Goal: Task Accomplishment & Management: Use online tool/utility

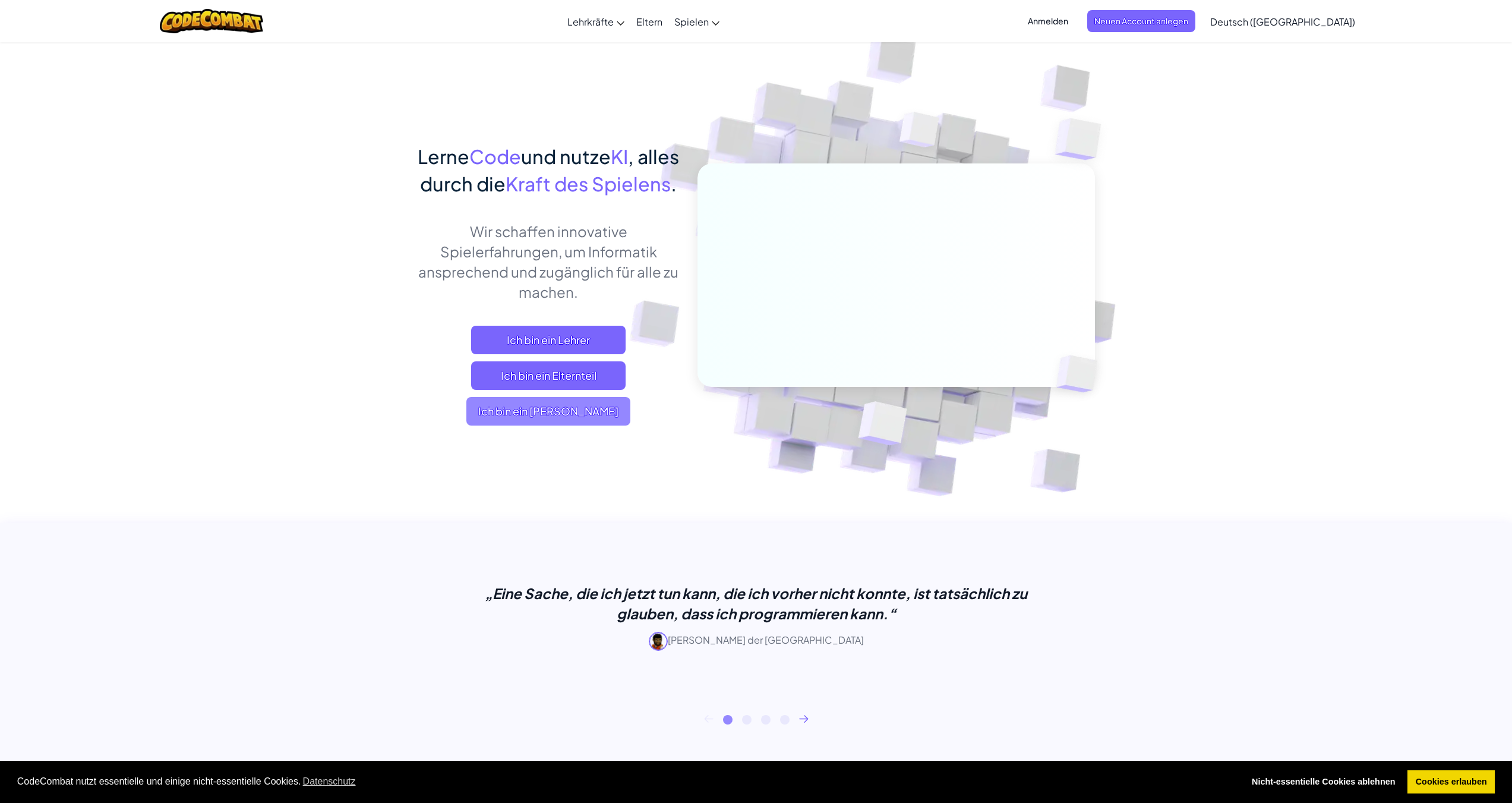
click at [573, 426] on span "Ich bin ein [PERSON_NAME]" at bounding box center [548, 411] width 164 height 29
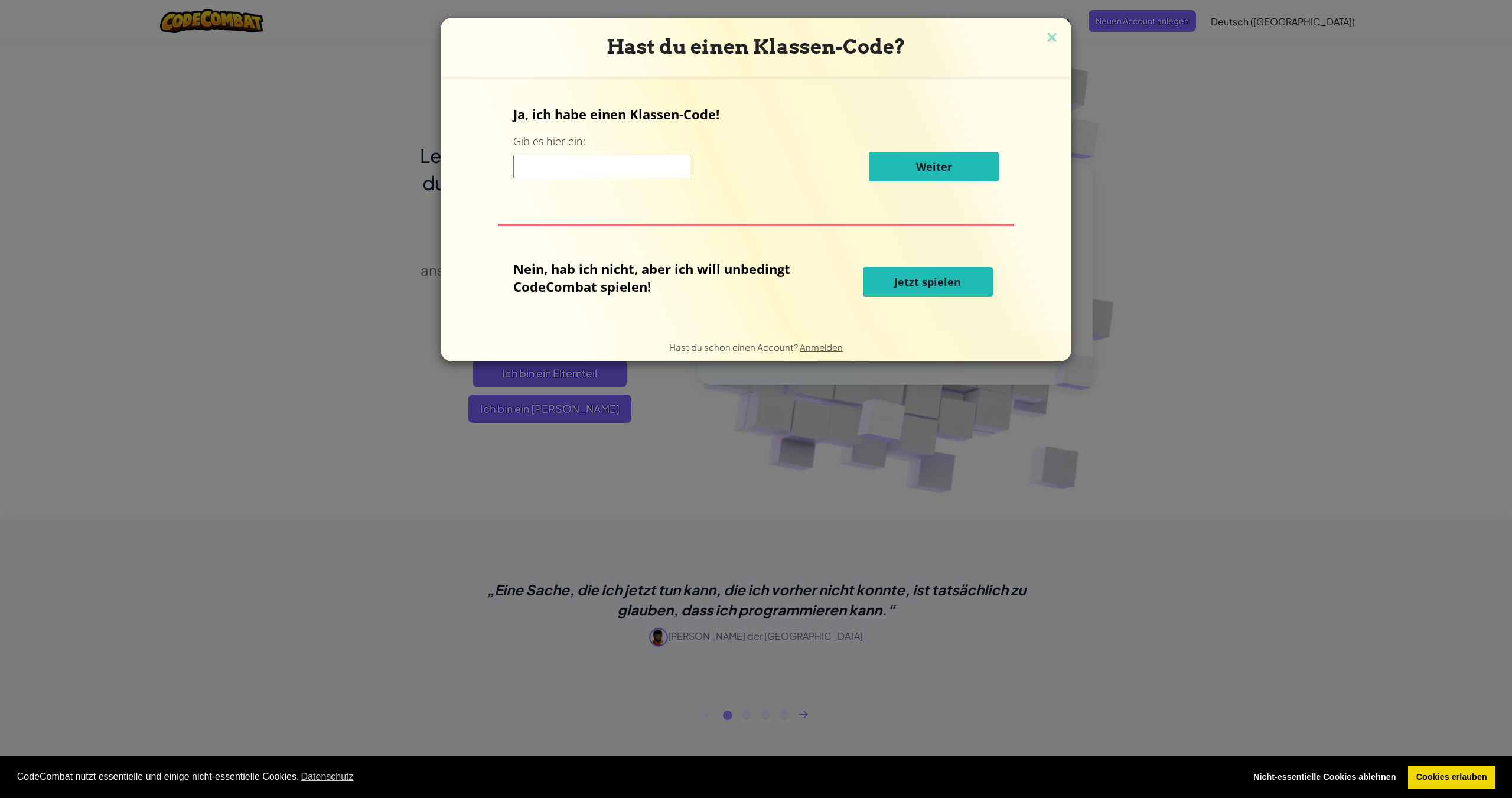
click at [611, 167] on input at bounding box center [601, 167] width 177 height 24
click at [906, 274] on span "Jetzt spielen" at bounding box center [927, 281] width 67 height 14
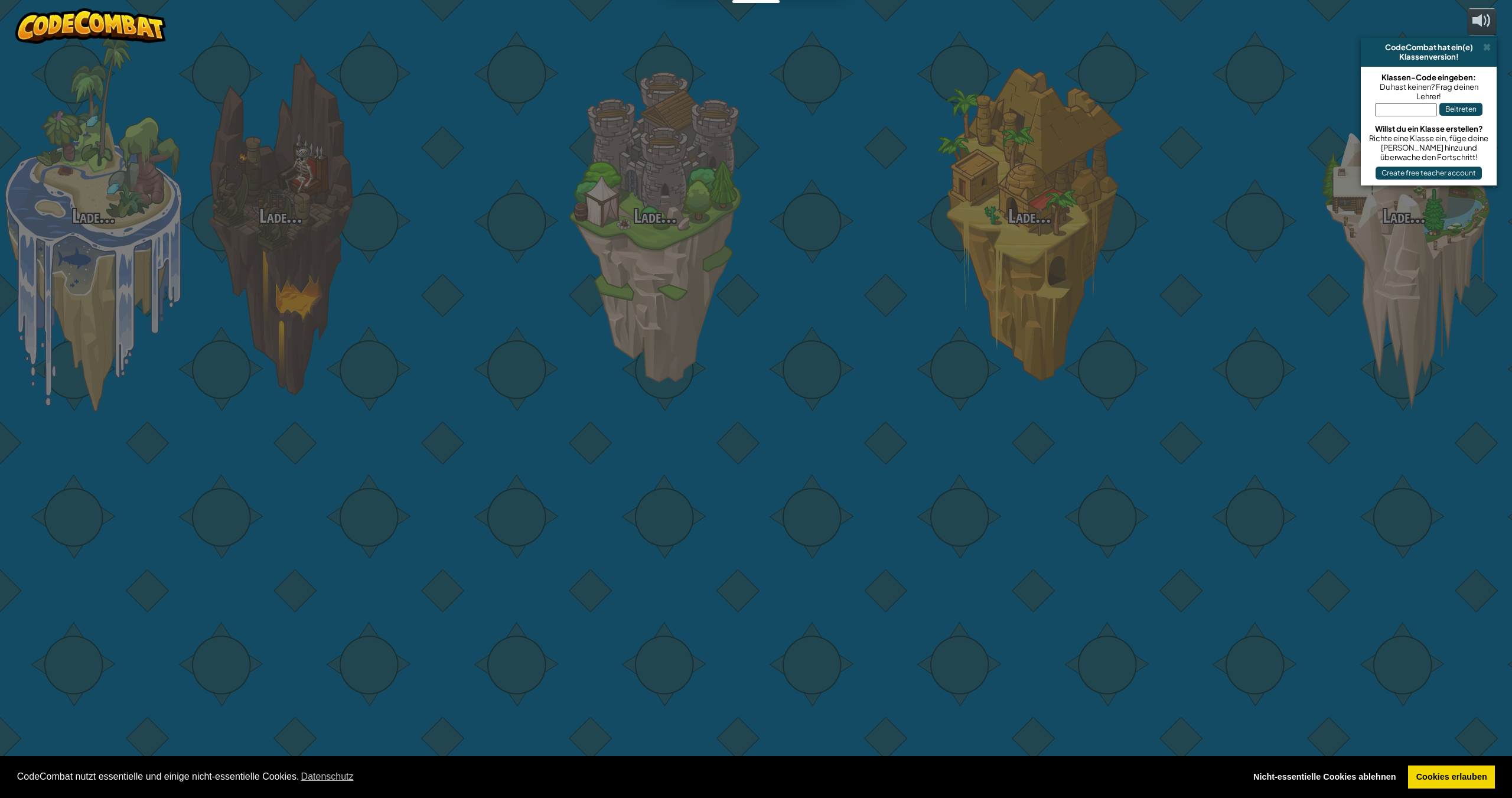
select select "de-DE"
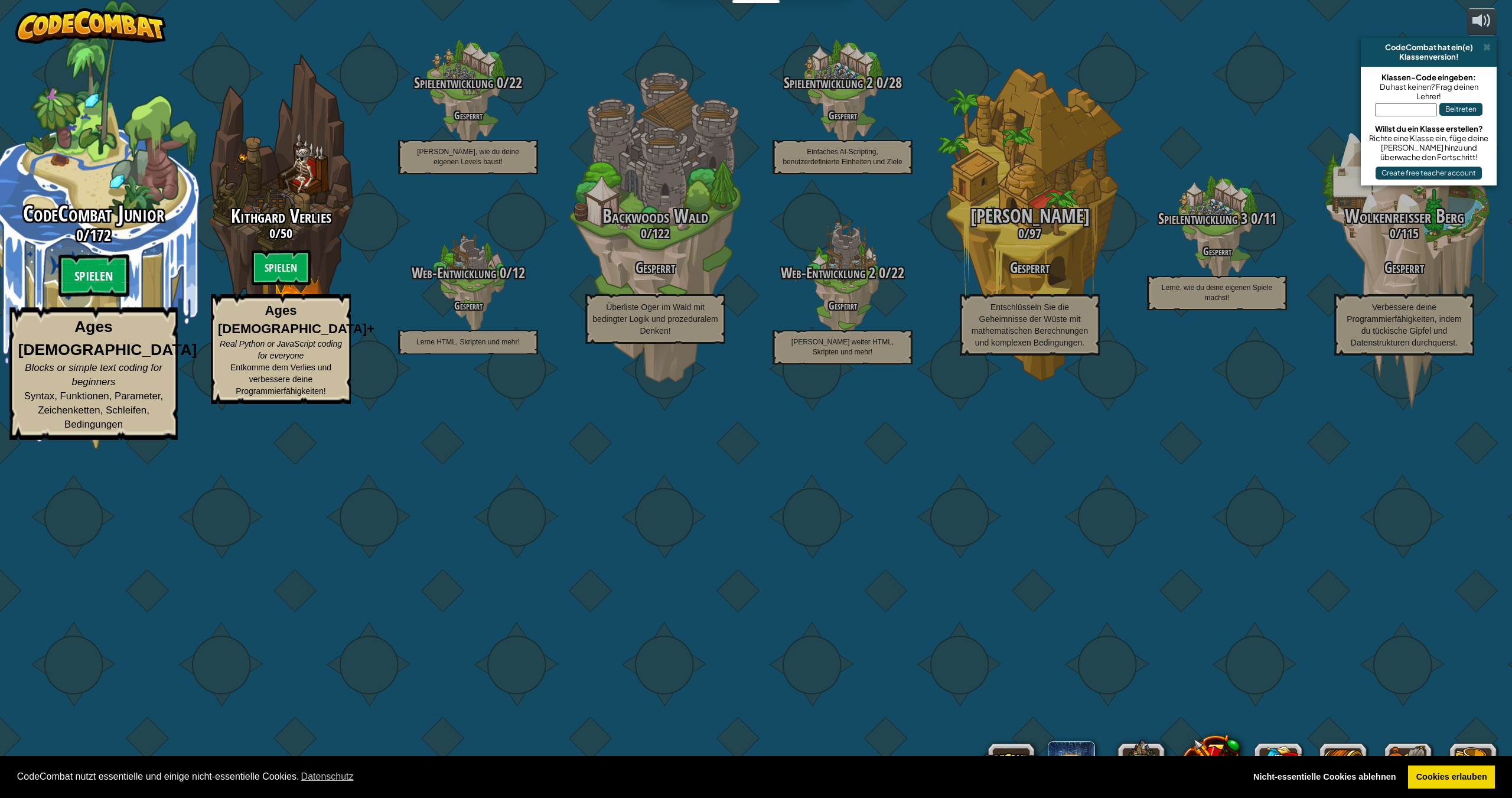
click at [85, 297] on btn "Spielen" at bounding box center [94, 275] width 71 height 42
select select "de-DE"
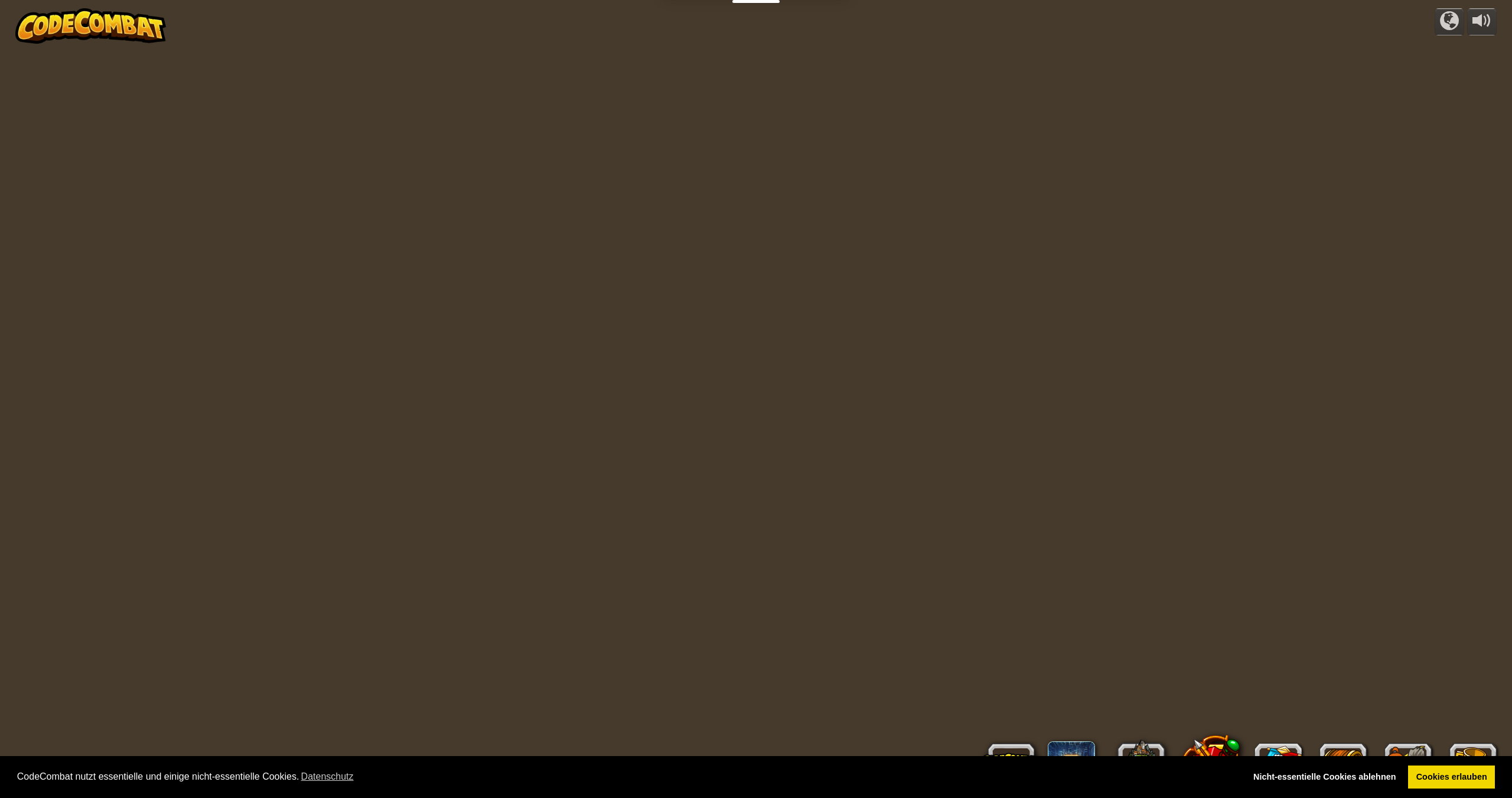
select select "de-DE"
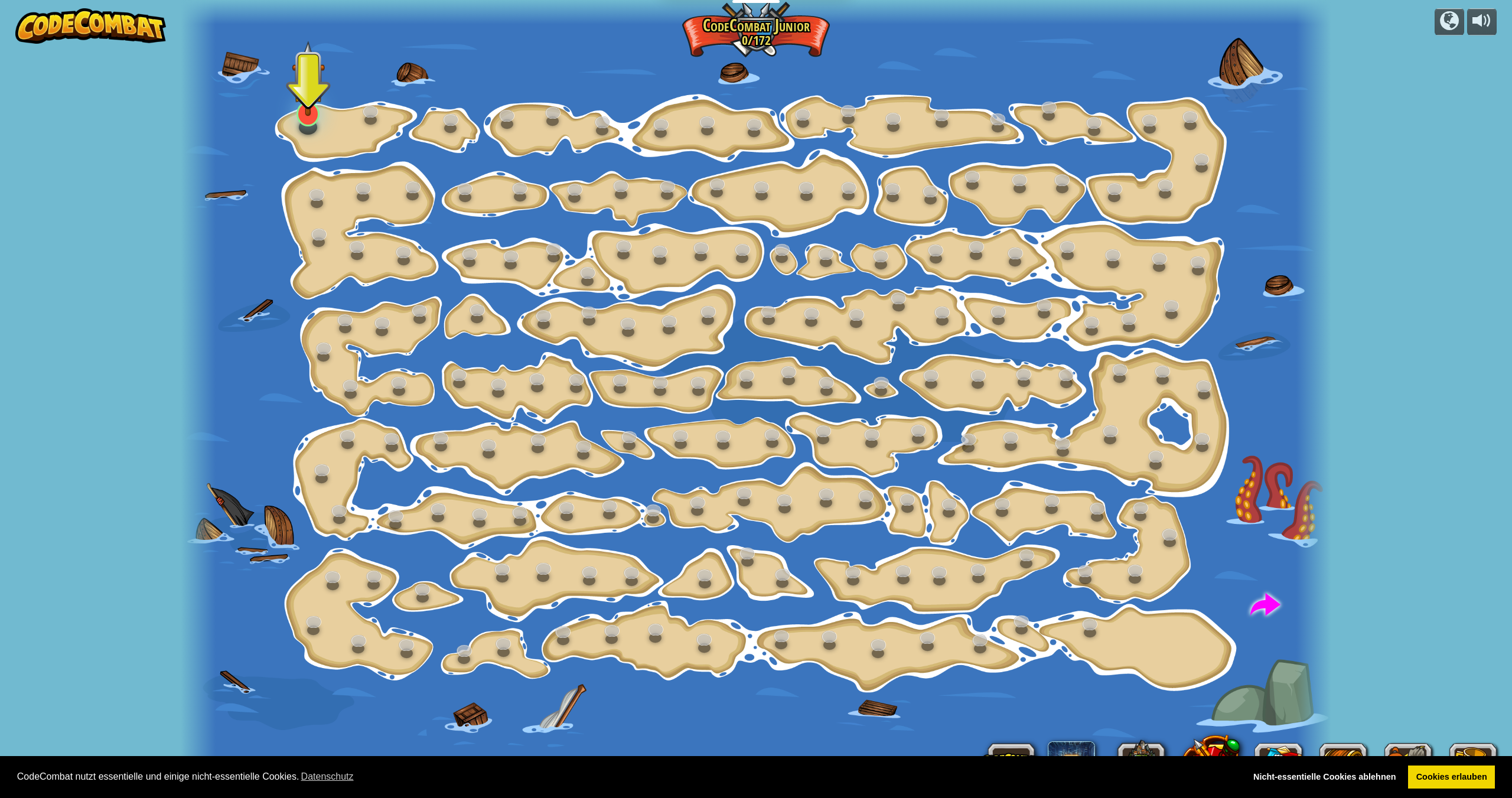
drag, startPoint x: 324, startPoint y: 126, endPoint x: 316, endPoint y: 124, distance: 8.2
click at [321, 124] on div at bounding box center [755, 399] width 1149 height 798
click at [306, 122] on div at bounding box center [308, 113] width 23 height 24
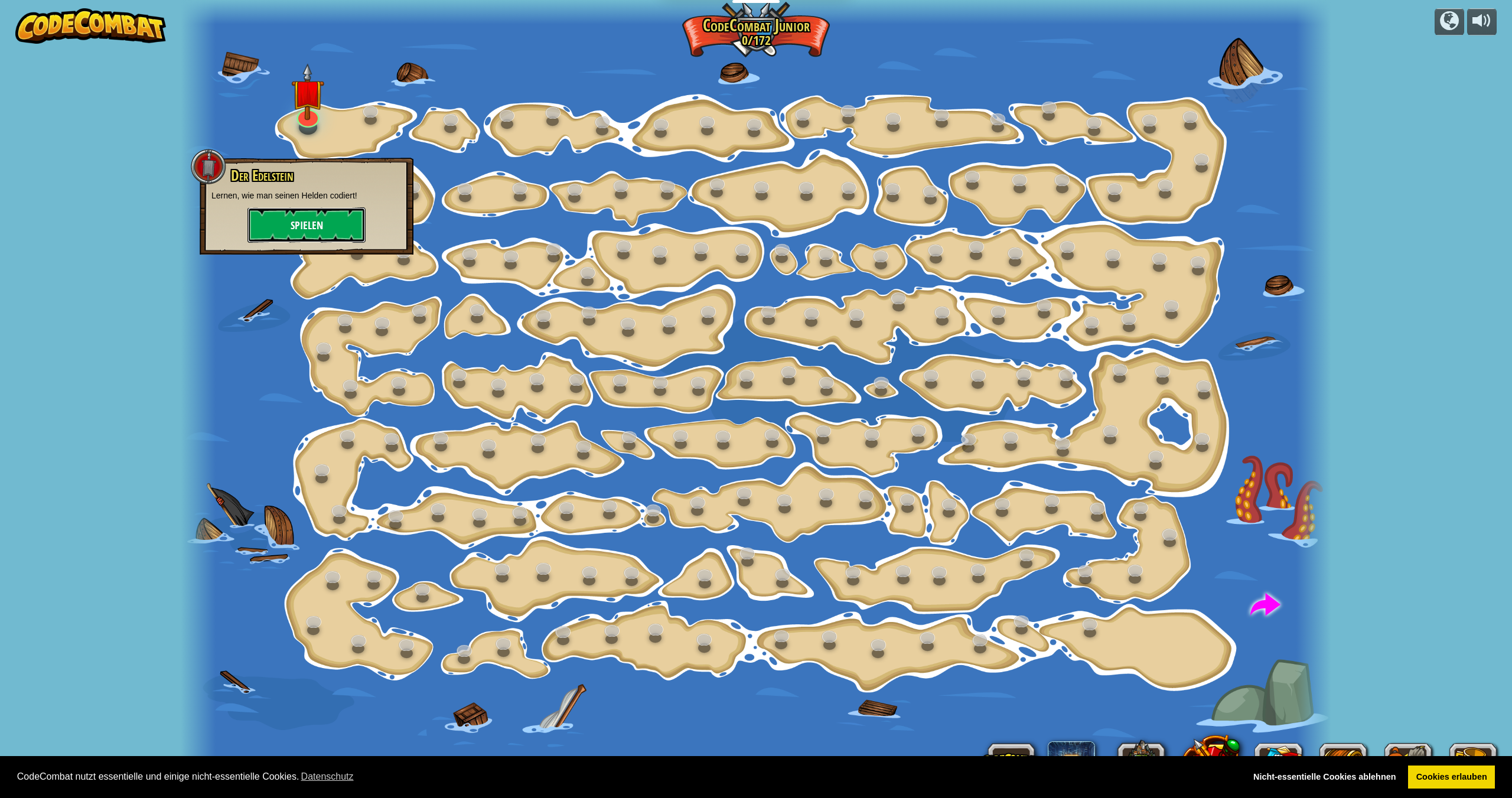
click at [283, 219] on button "Spielen" at bounding box center [306, 224] width 118 height 35
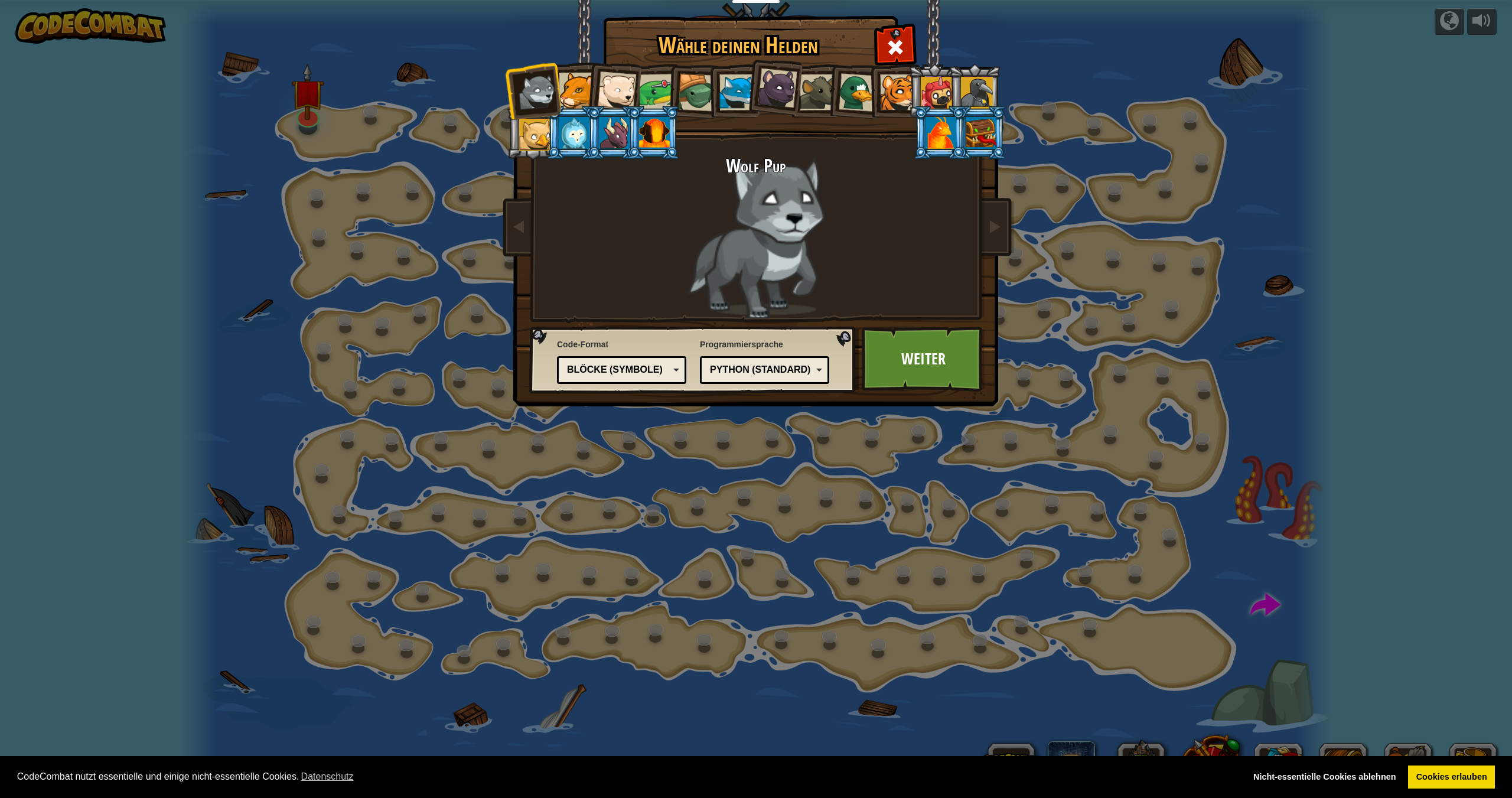
click at [739, 372] on div "Python (Standard)" at bounding box center [761, 370] width 102 height 14
drag, startPoint x: 756, startPoint y: 479, endPoint x: 757, endPoint y: 468, distance: 11.0
click at [755, 478] on div "Wähle deinen Helden 0 Wolf Pup Cougar Polar Bear Cub Frog Schildkröte Blue Fox …" at bounding box center [756, 399] width 1512 height 798
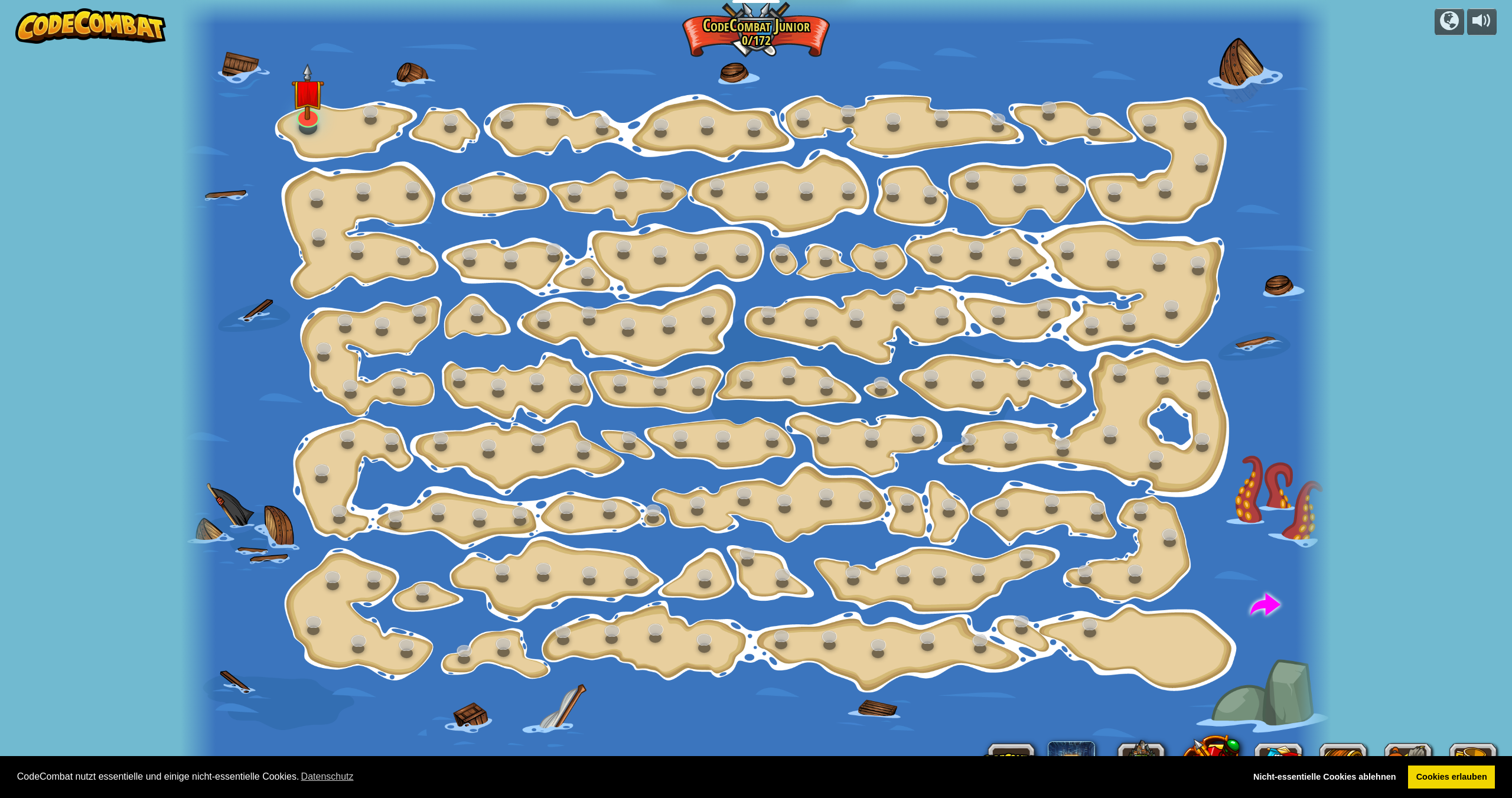
click at [312, 125] on div "Schrittweise Änderung (Gesperrt) Ändere Schritt-Argumente. Sei Smart (Gesperrt)…" at bounding box center [755, 399] width 1149 height 798
click at [301, 119] on link at bounding box center [305, 109] width 26 height 24
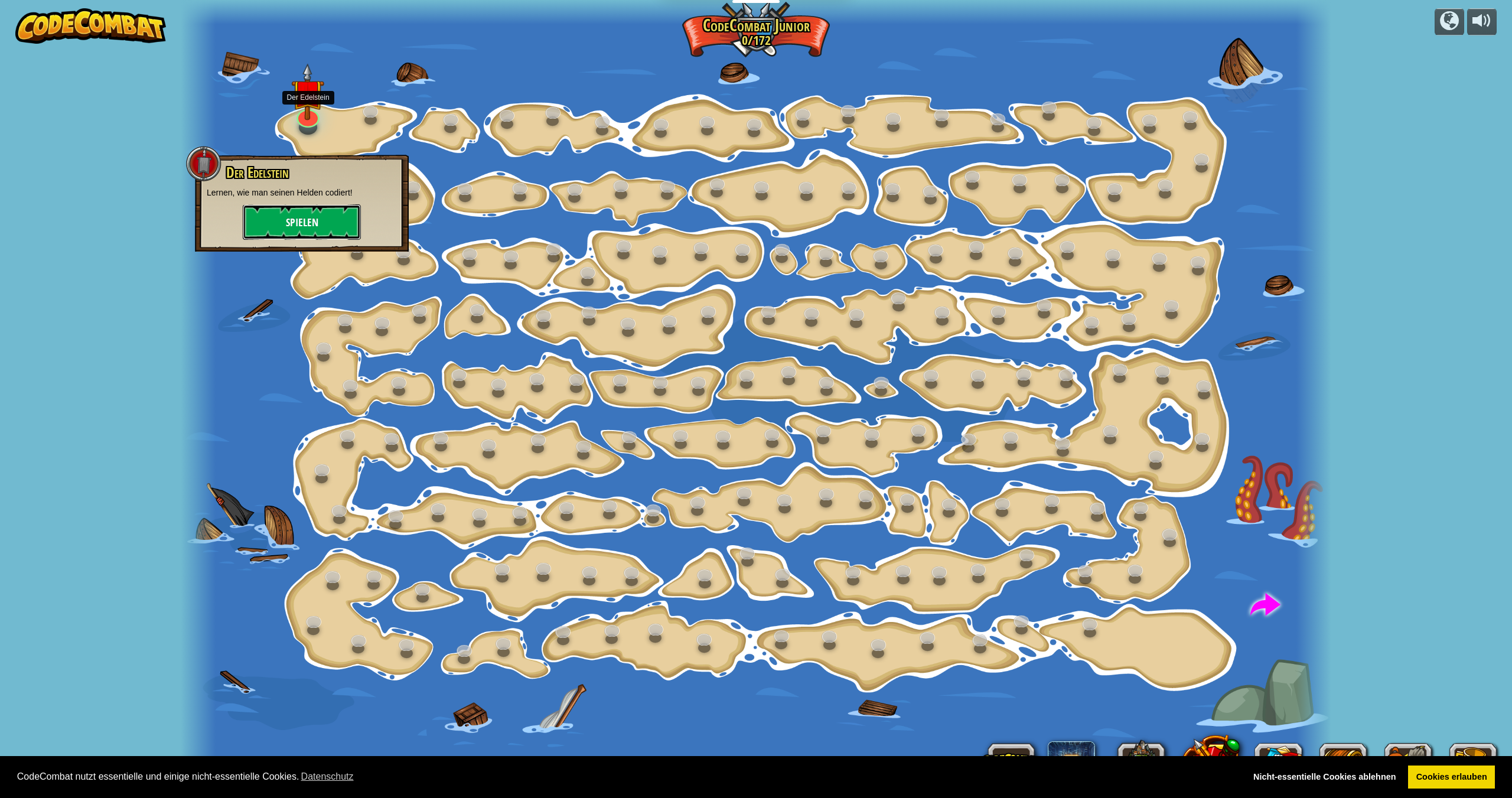
click at [324, 218] on button "Spielen" at bounding box center [301, 222] width 118 height 35
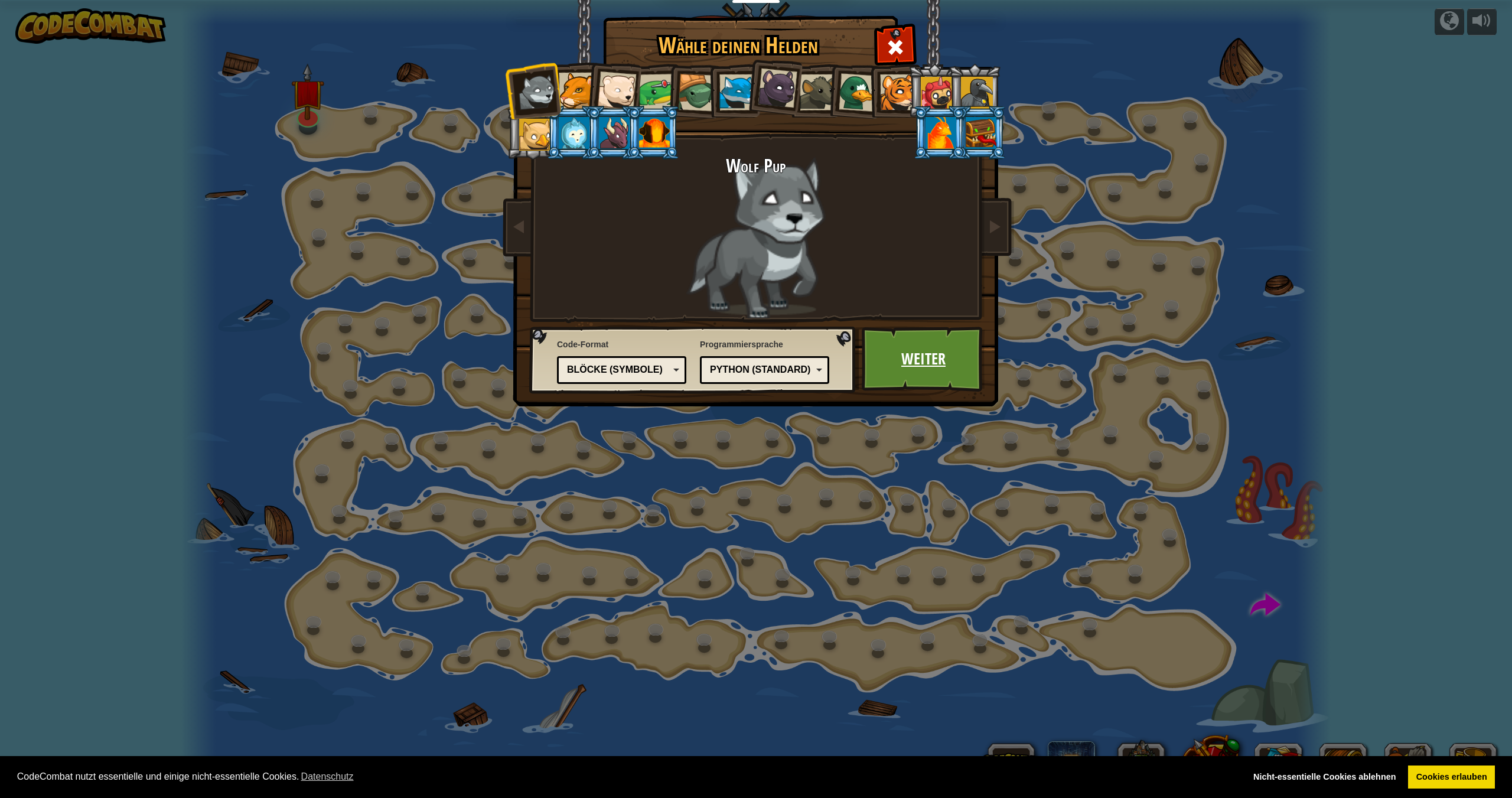
click at [937, 356] on link "Weiter" at bounding box center [923, 359] width 124 height 65
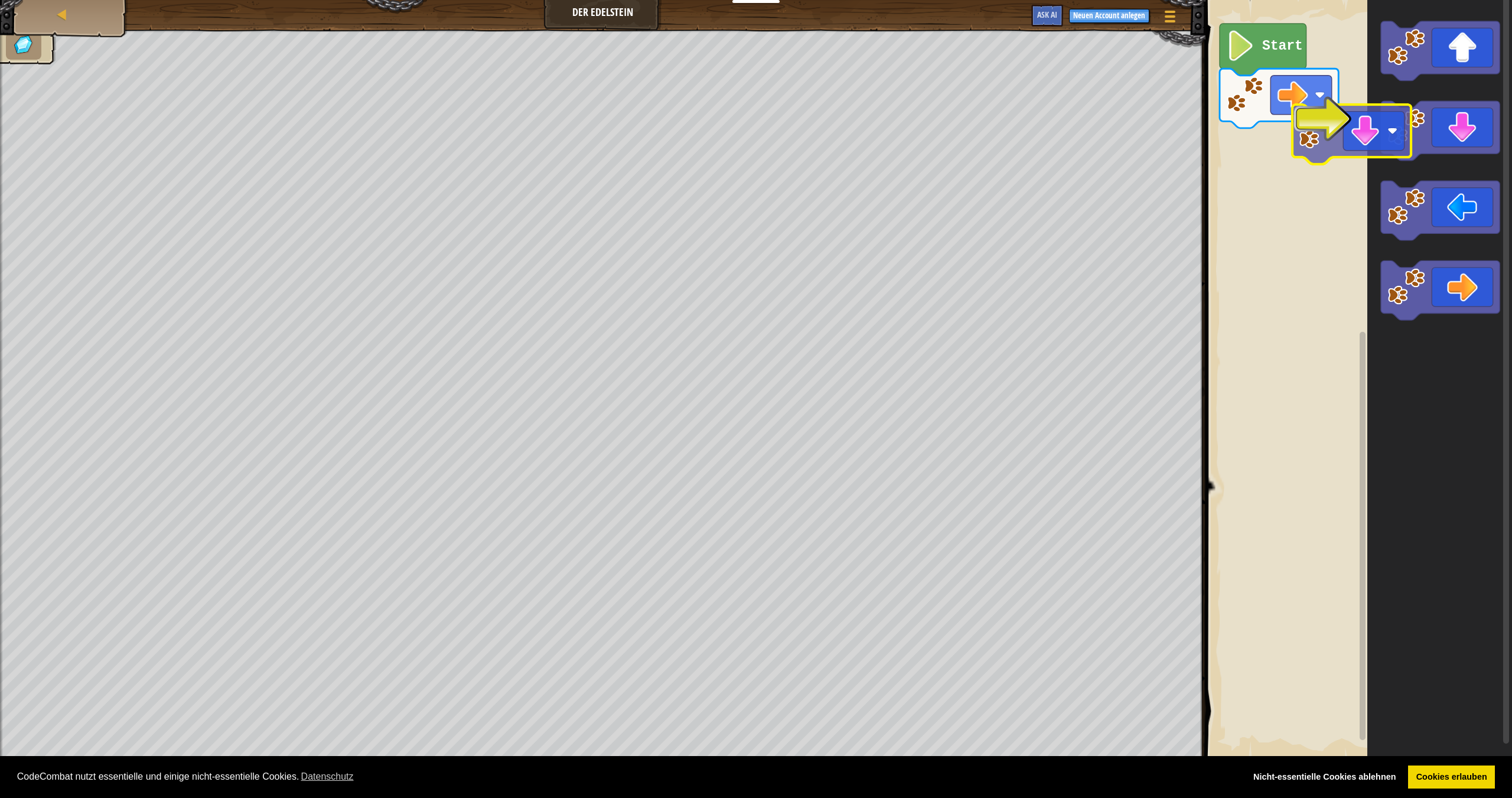
click at [1283, 124] on div "Start" at bounding box center [1356, 379] width 310 height 771
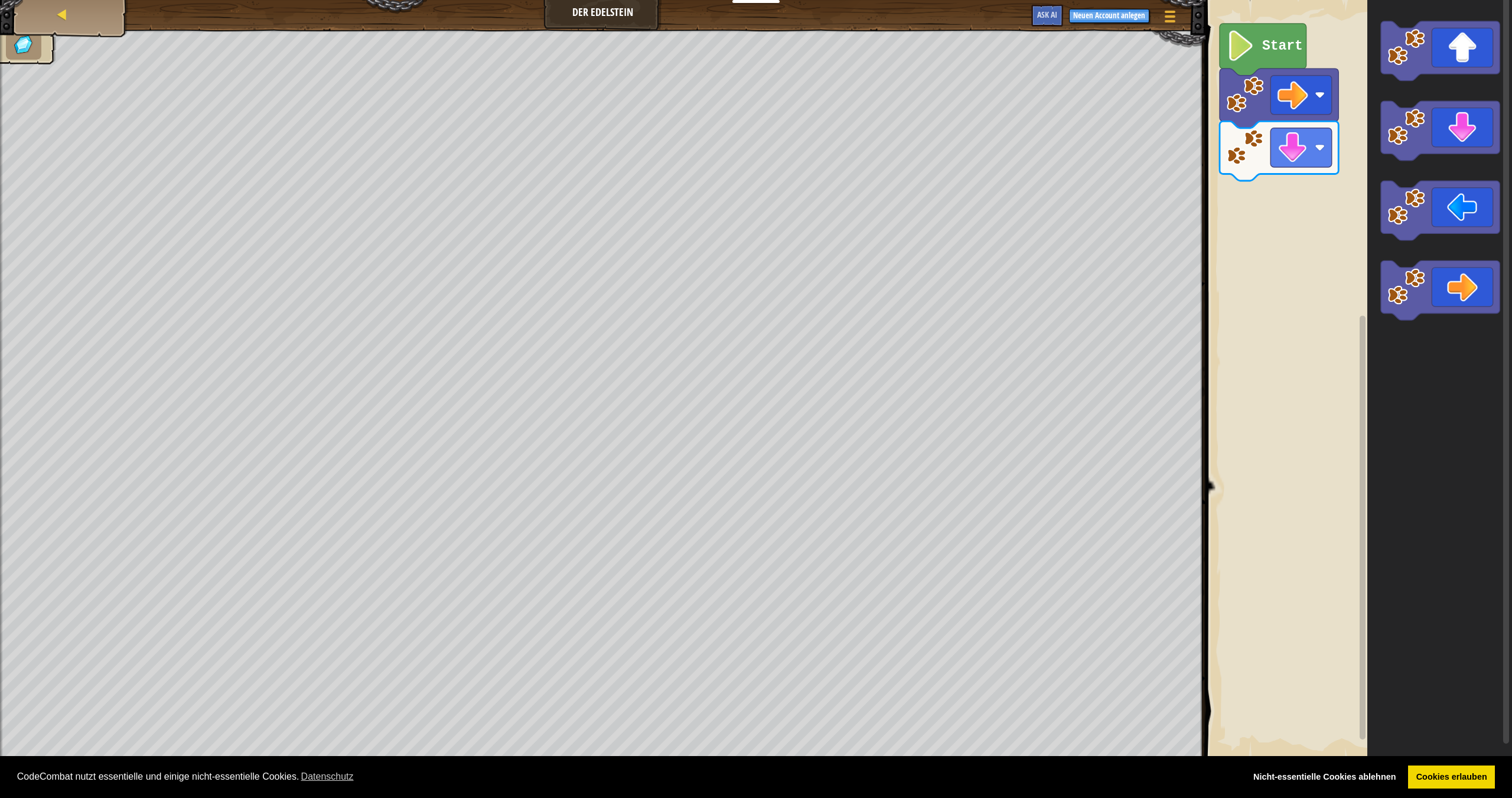
click at [61, 26] on div "Karte" at bounding box center [71, 15] width 94 height 30
select select "de-DE"
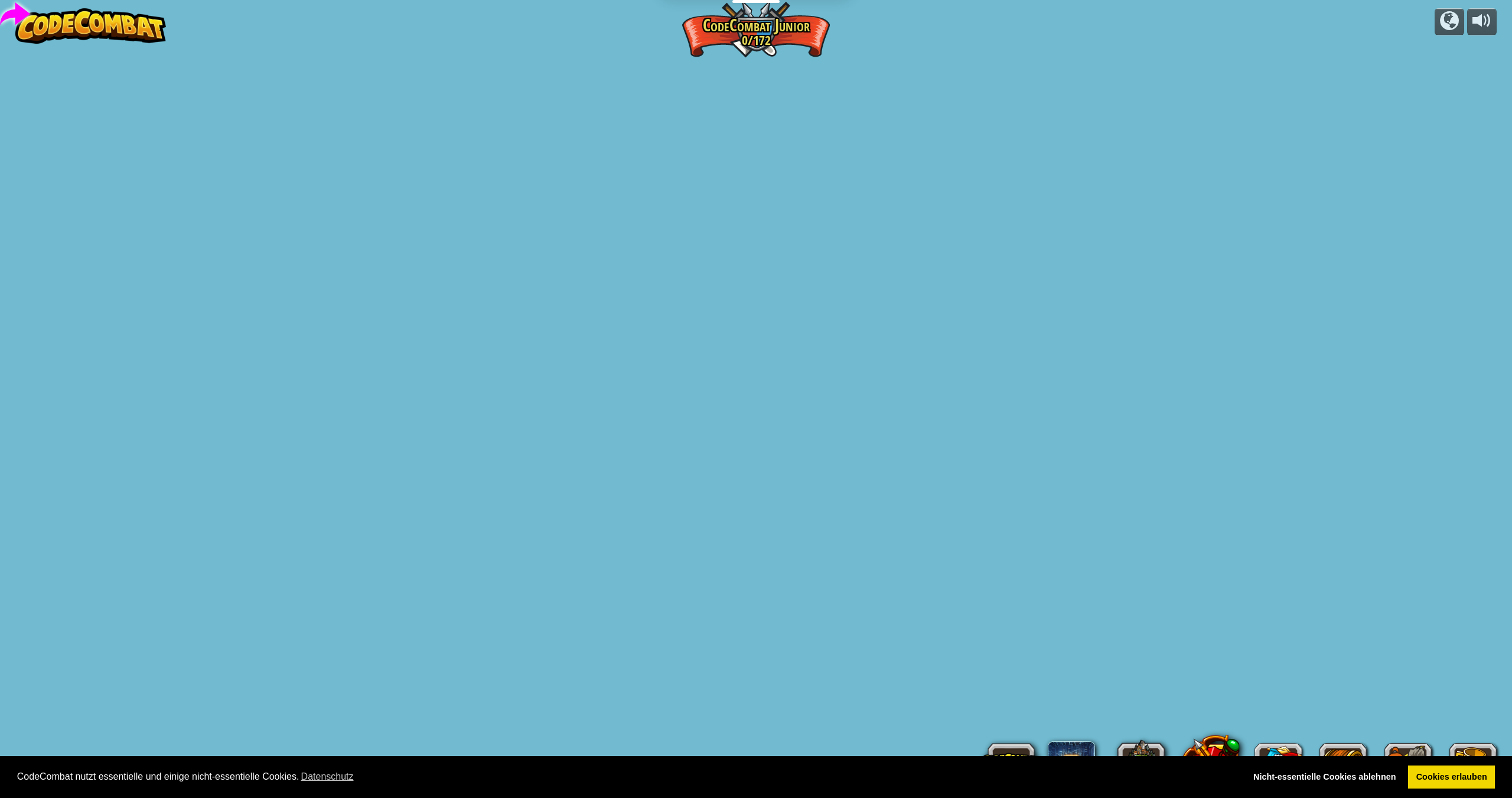
select select "de-DE"
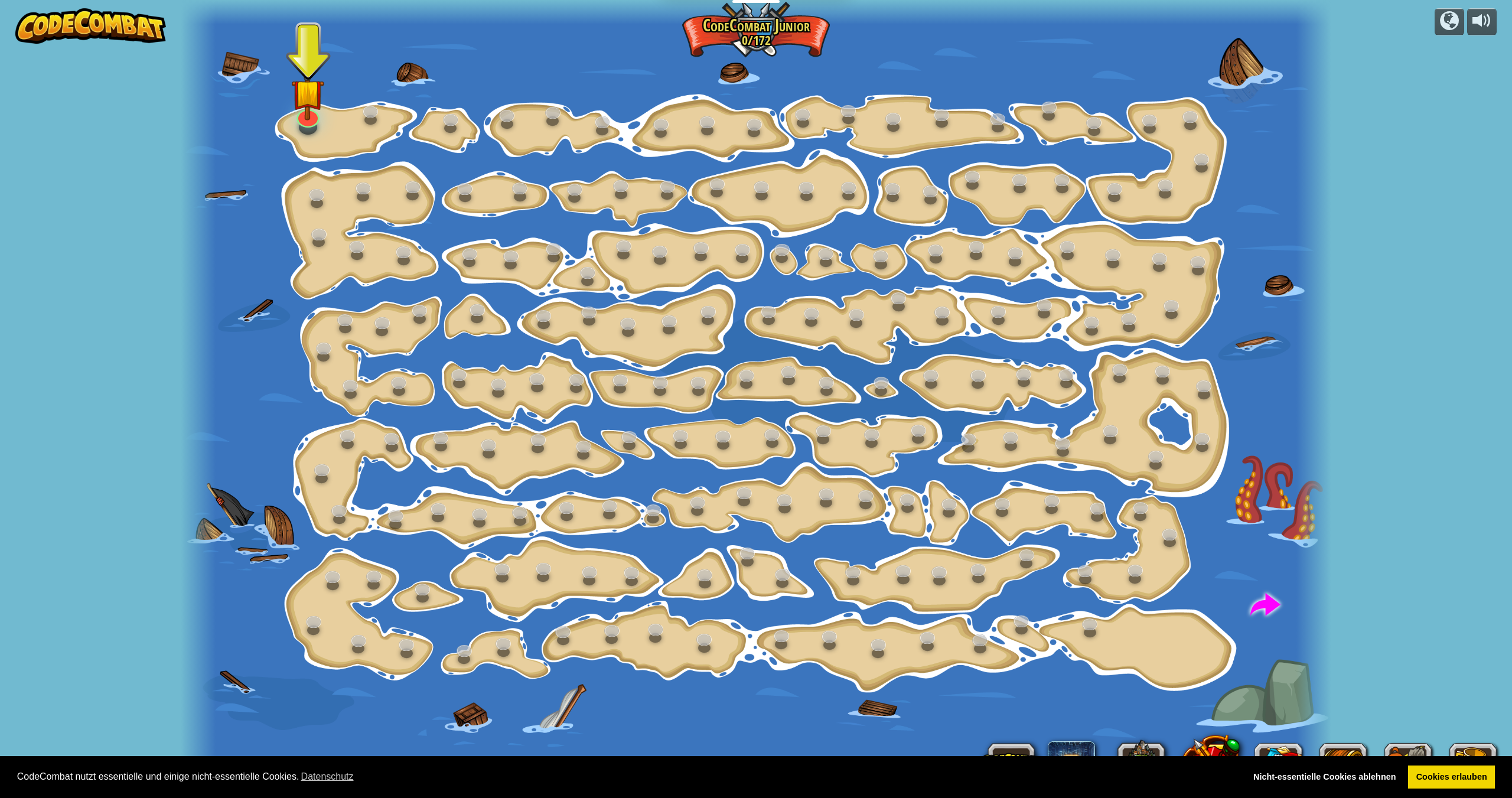
click at [44, 19] on img at bounding box center [91, 26] width 151 height 35
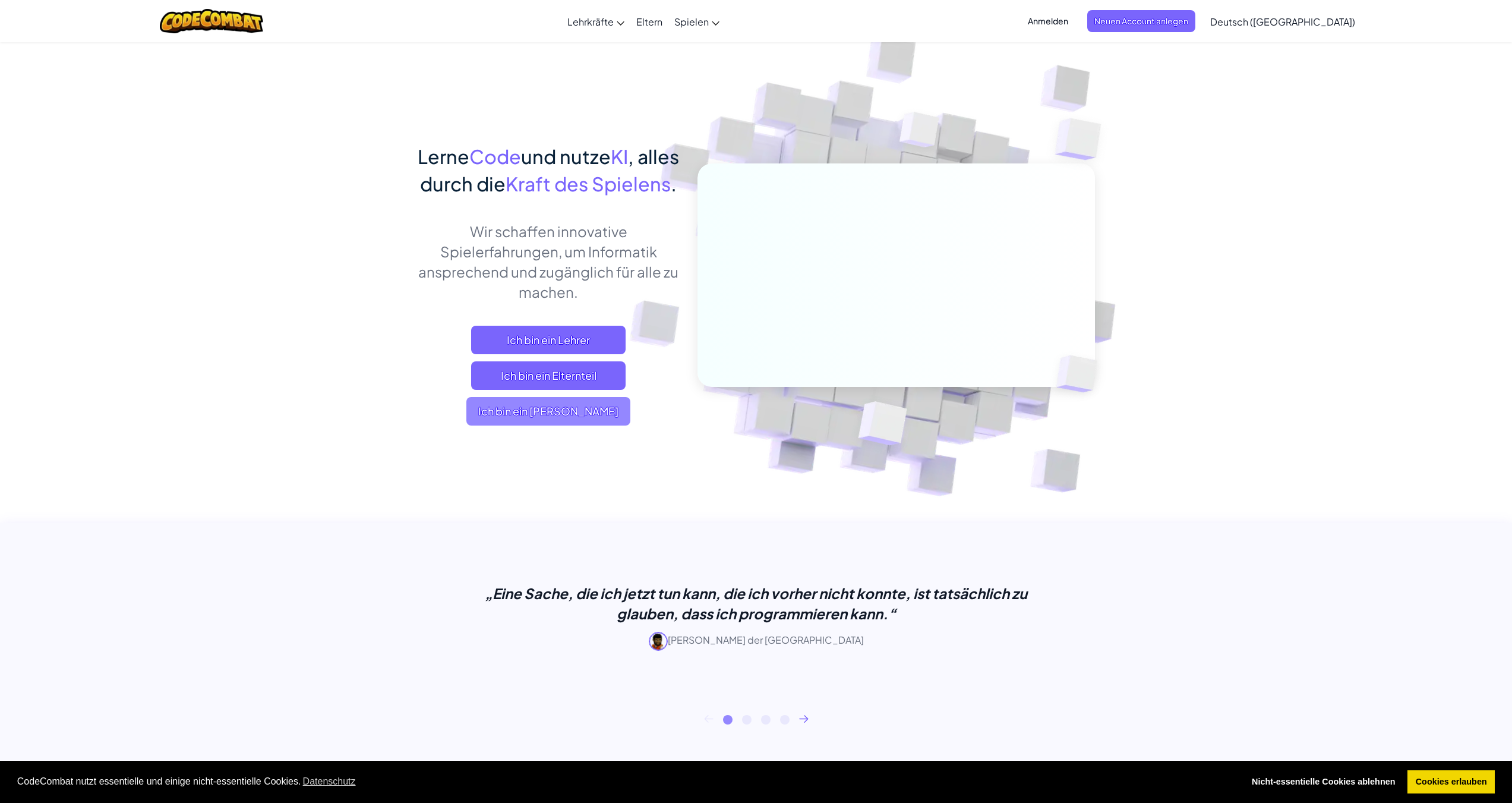
click at [588, 426] on span "Ich bin ein [PERSON_NAME]" at bounding box center [548, 411] width 164 height 29
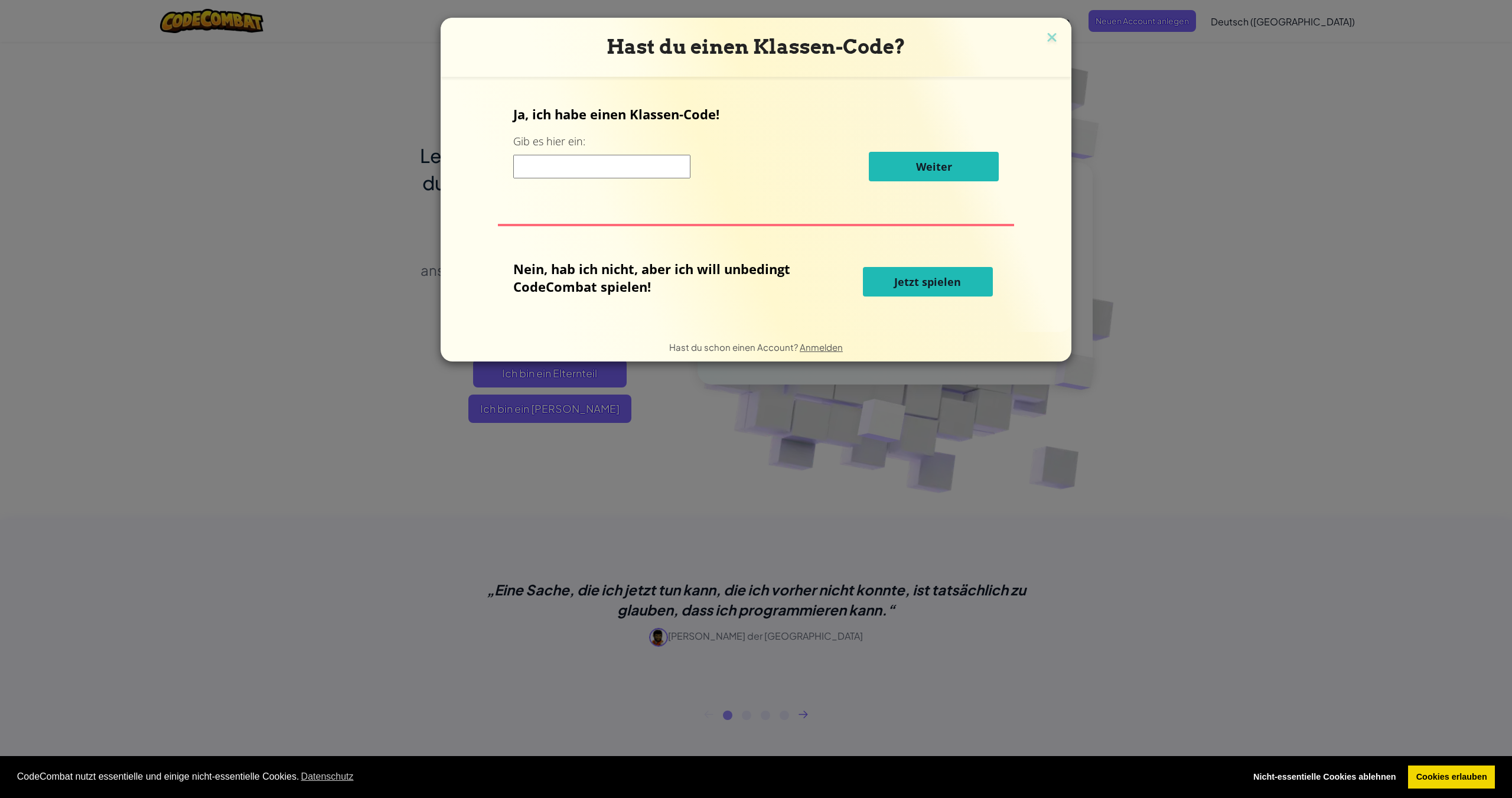
click at [924, 284] on span "Jetzt spielen" at bounding box center [927, 281] width 67 height 14
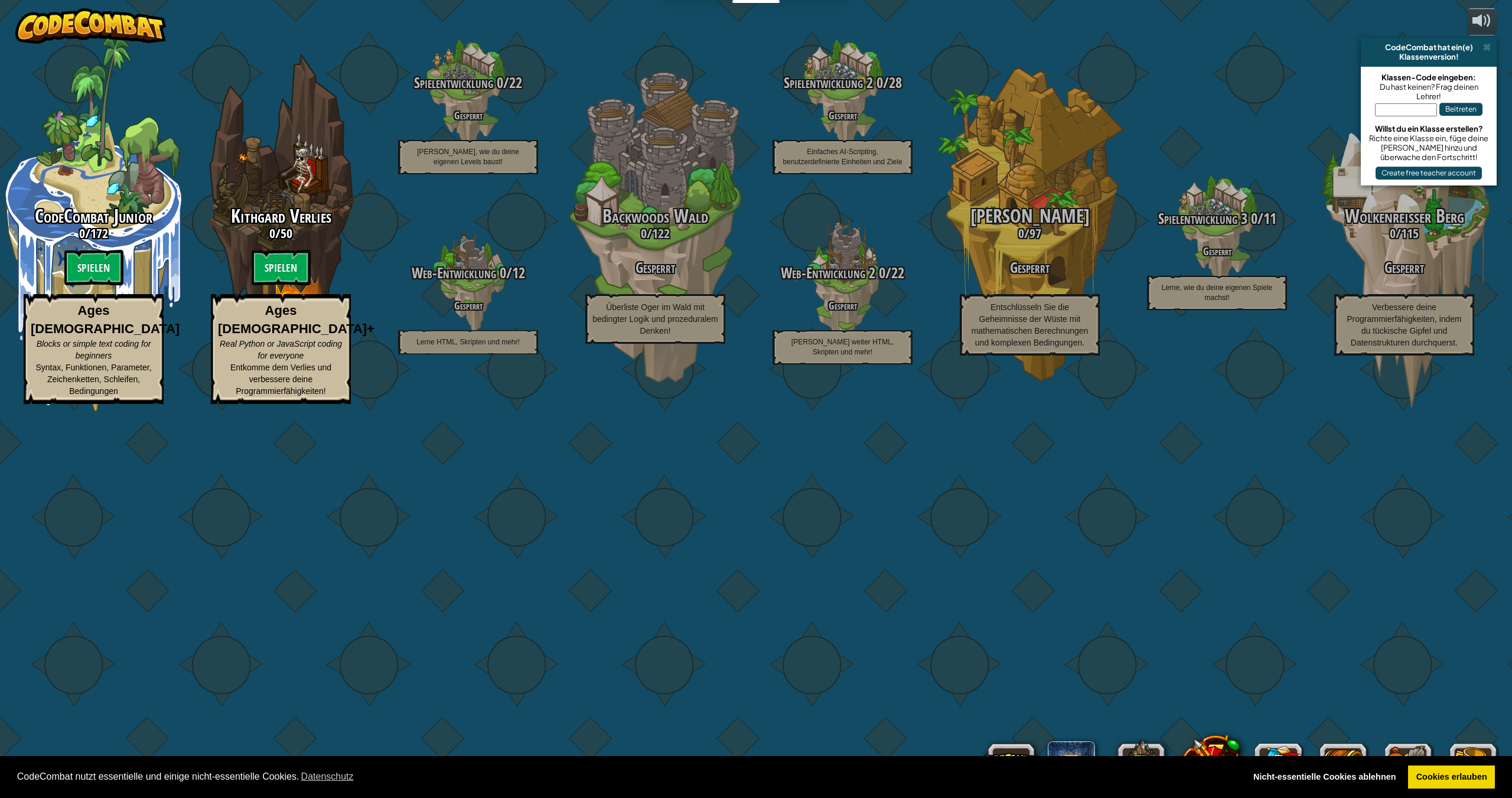
select select "de-DE"
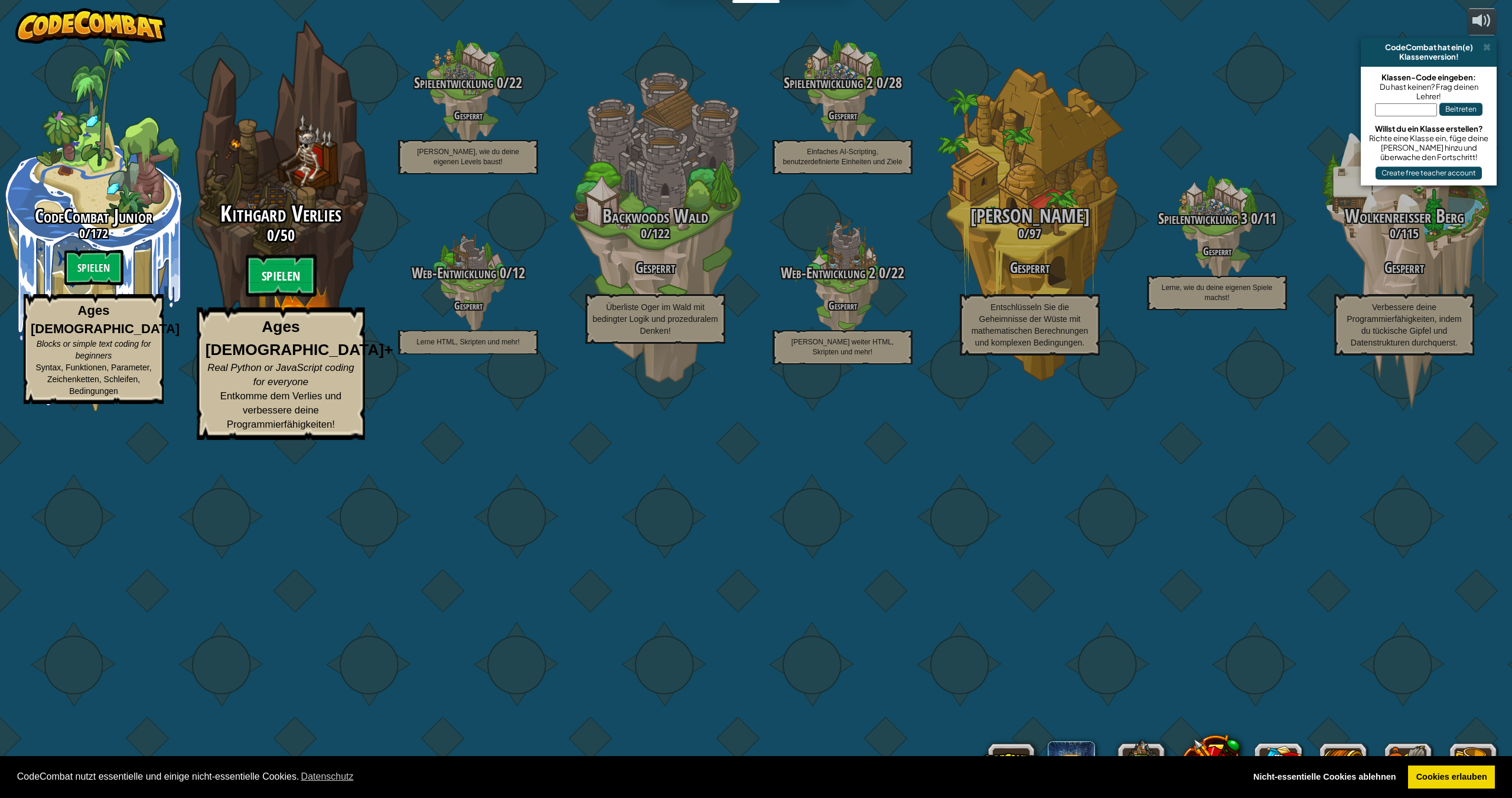
click at [281, 297] on btn "Spielen" at bounding box center [281, 275] width 71 height 42
select select "de-DE"
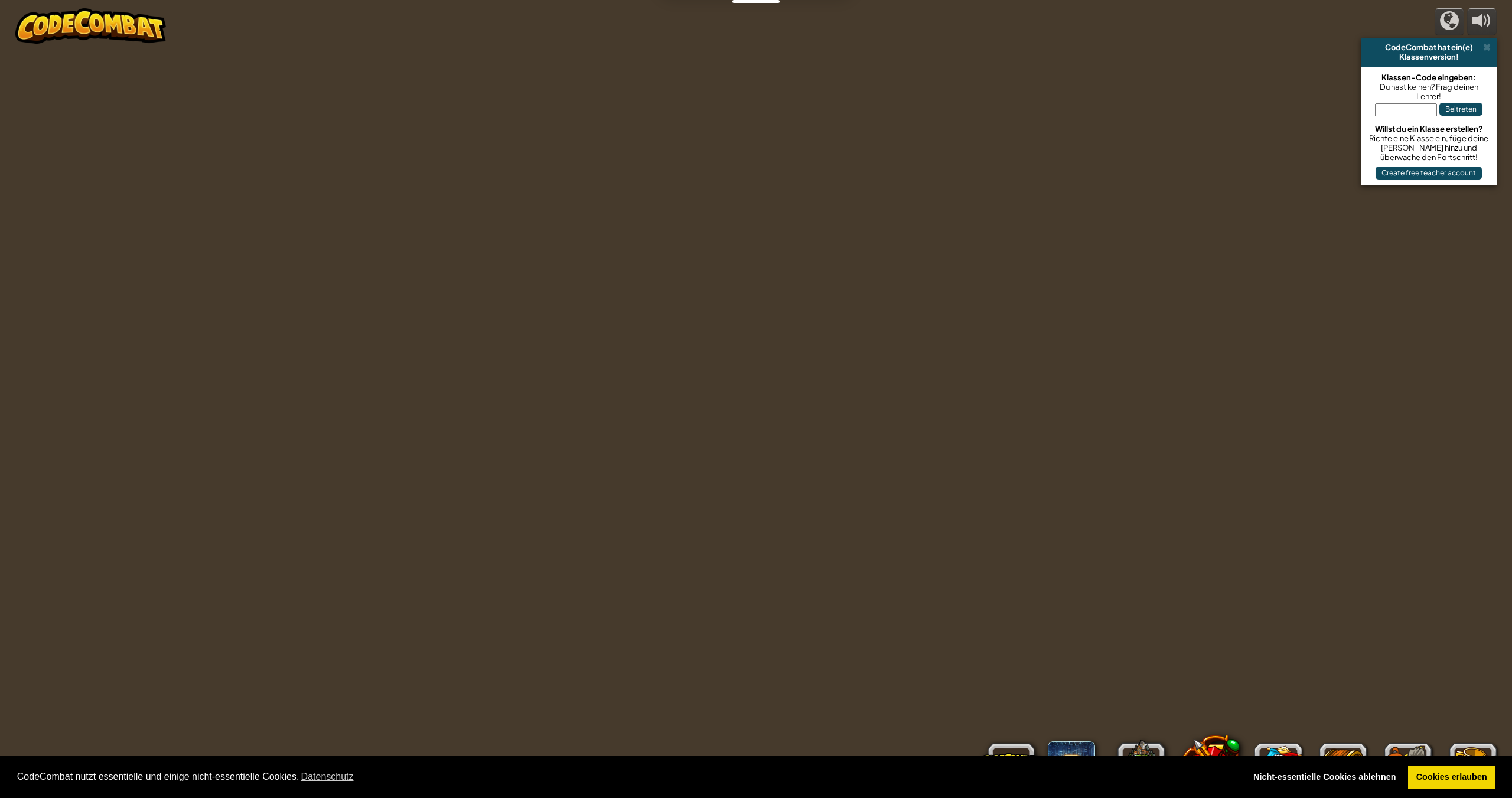
select select "de-DE"
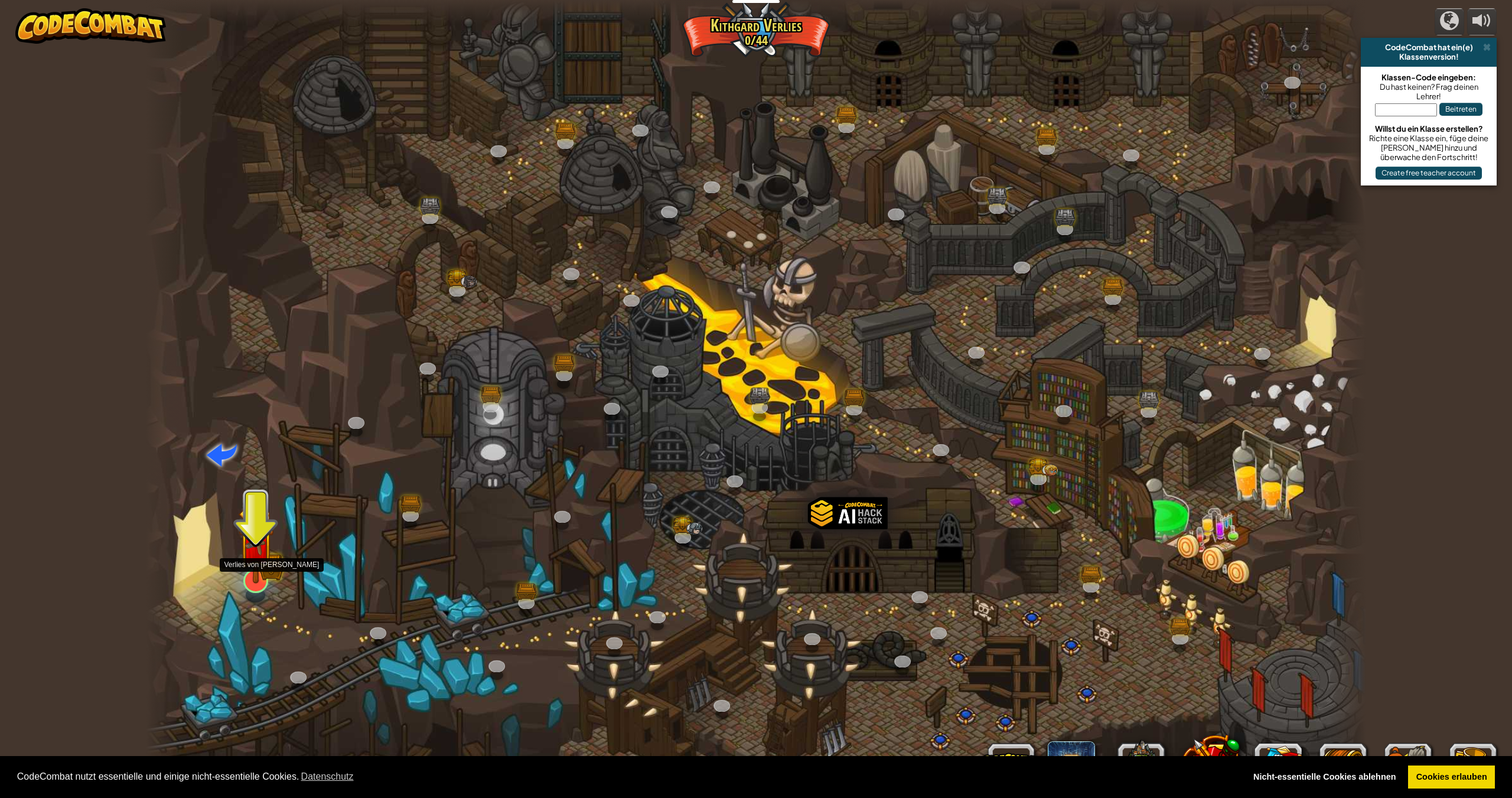
click at [254, 592] on div at bounding box center [255, 581] width 24 height 24
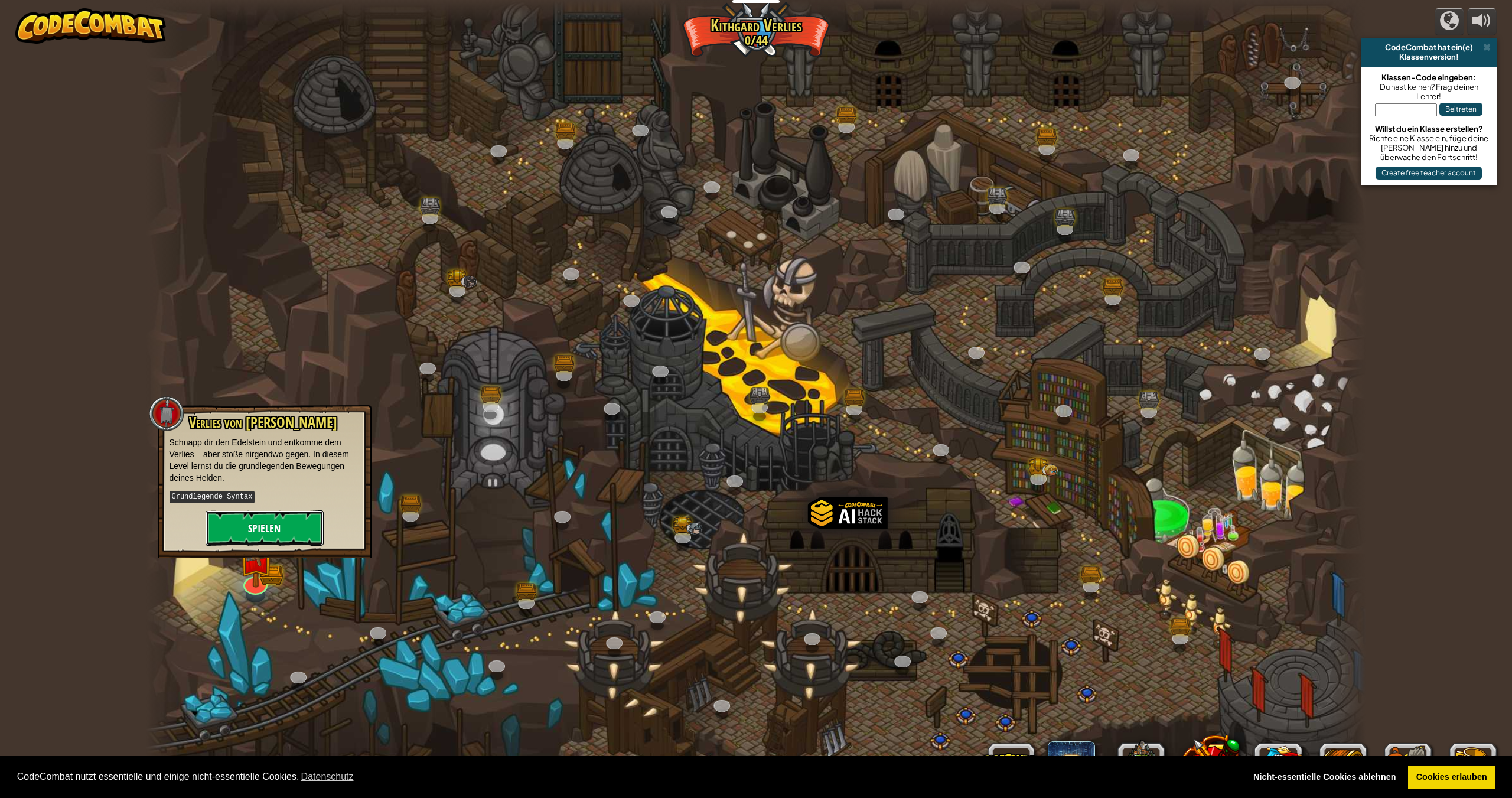
click at [299, 533] on button "Spielen" at bounding box center [265, 528] width 118 height 35
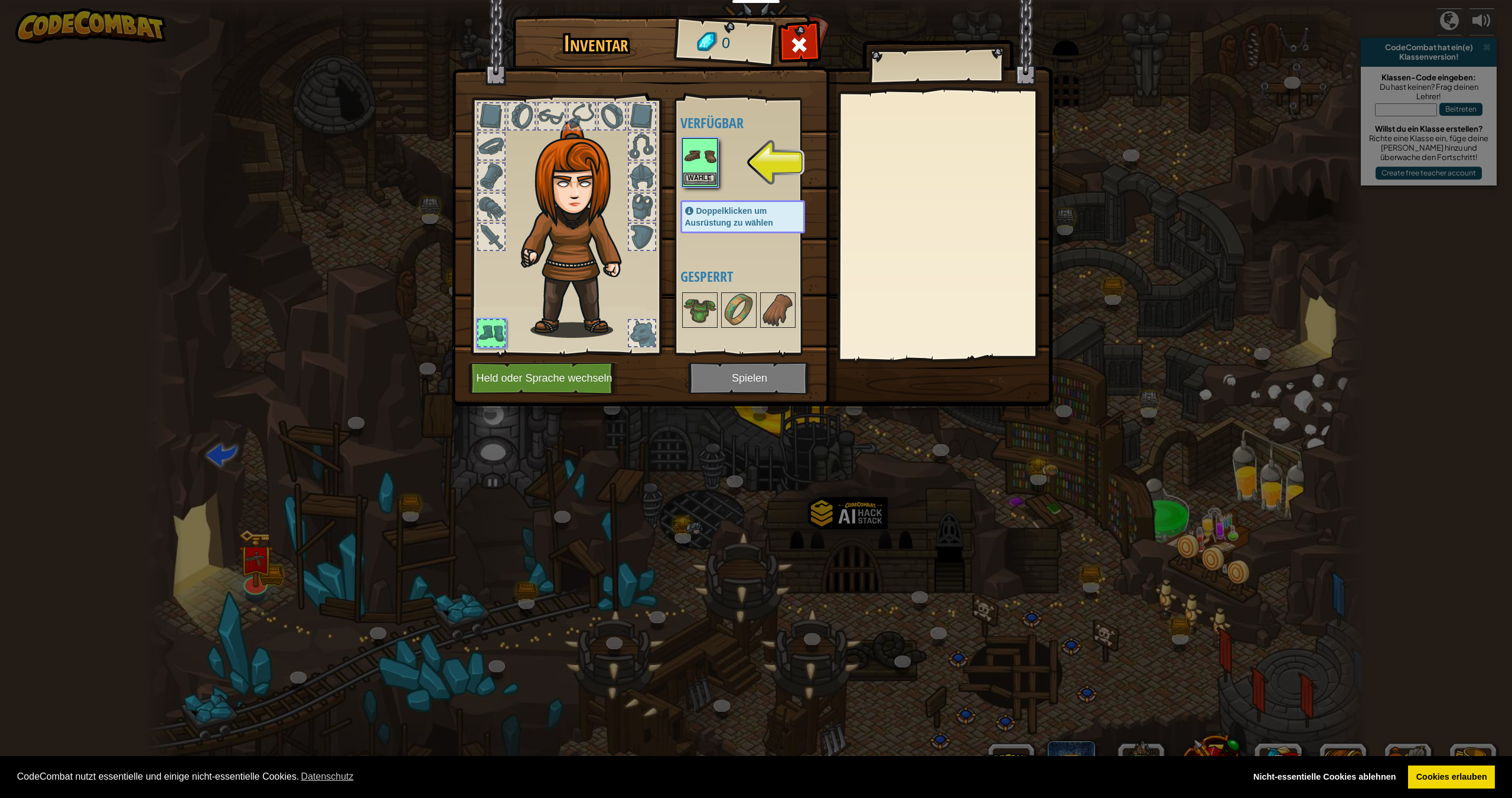
click at [710, 167] on img at bounding box center [700, 156] width 33 height 33
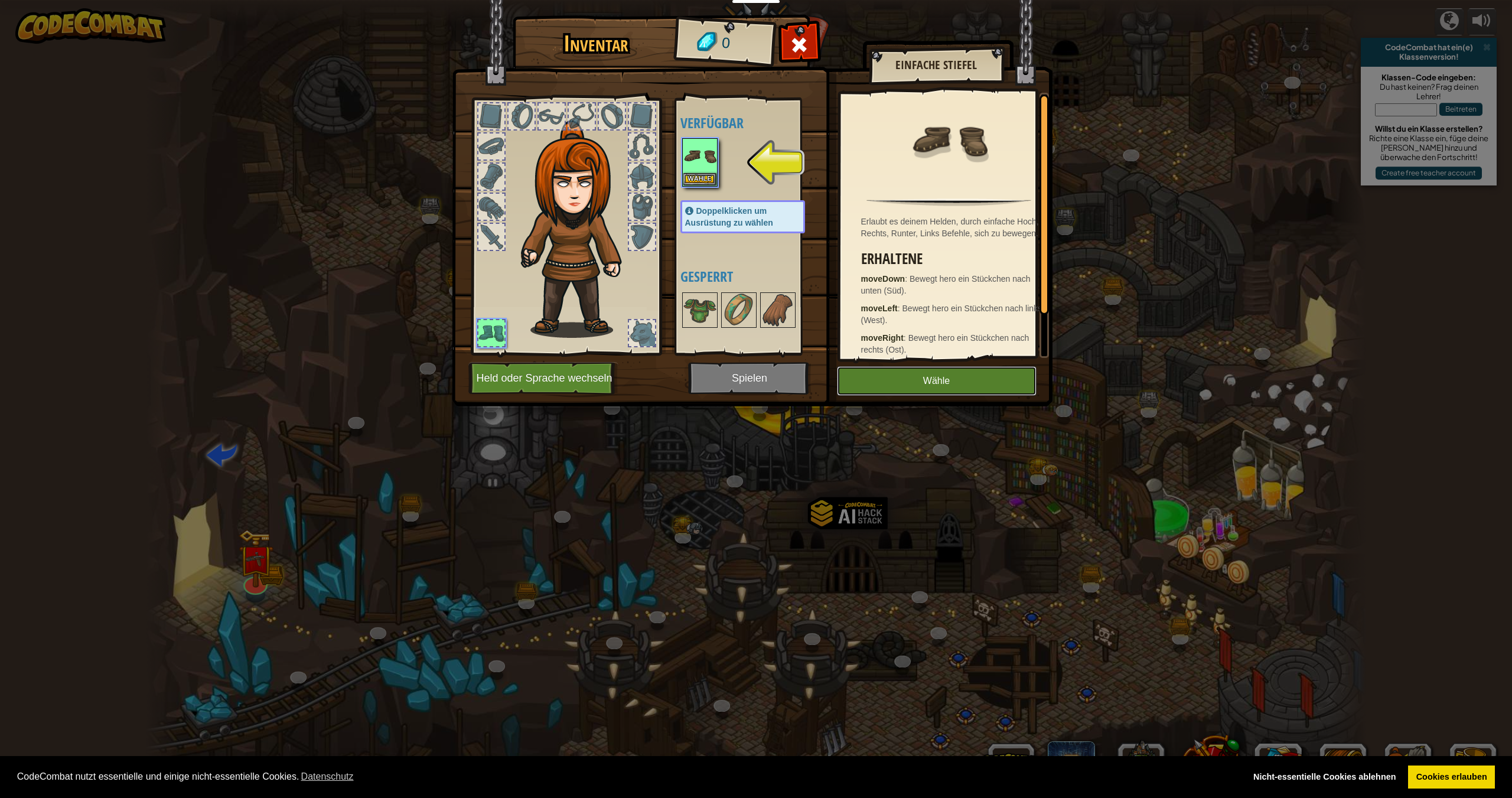
click at [914, 373] on button "Wähle" at bounding box center [936, 381] width 199 height 30
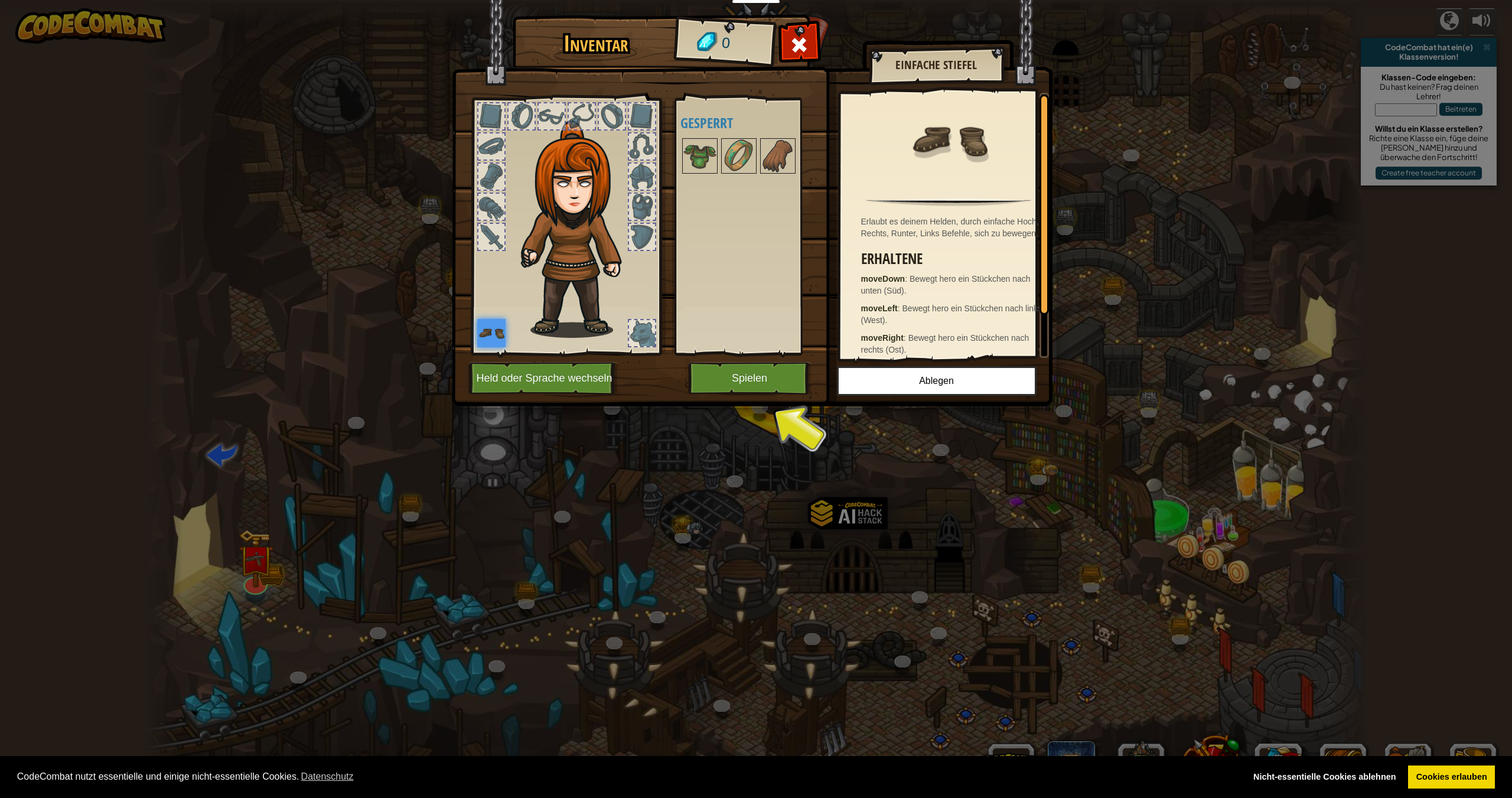
click at [723, 361] on img at bounding box center [751, 192] width 601 height 429
click at [736, 372] on button "Spielen" at bounding box center [749, 378] width 124 height 33
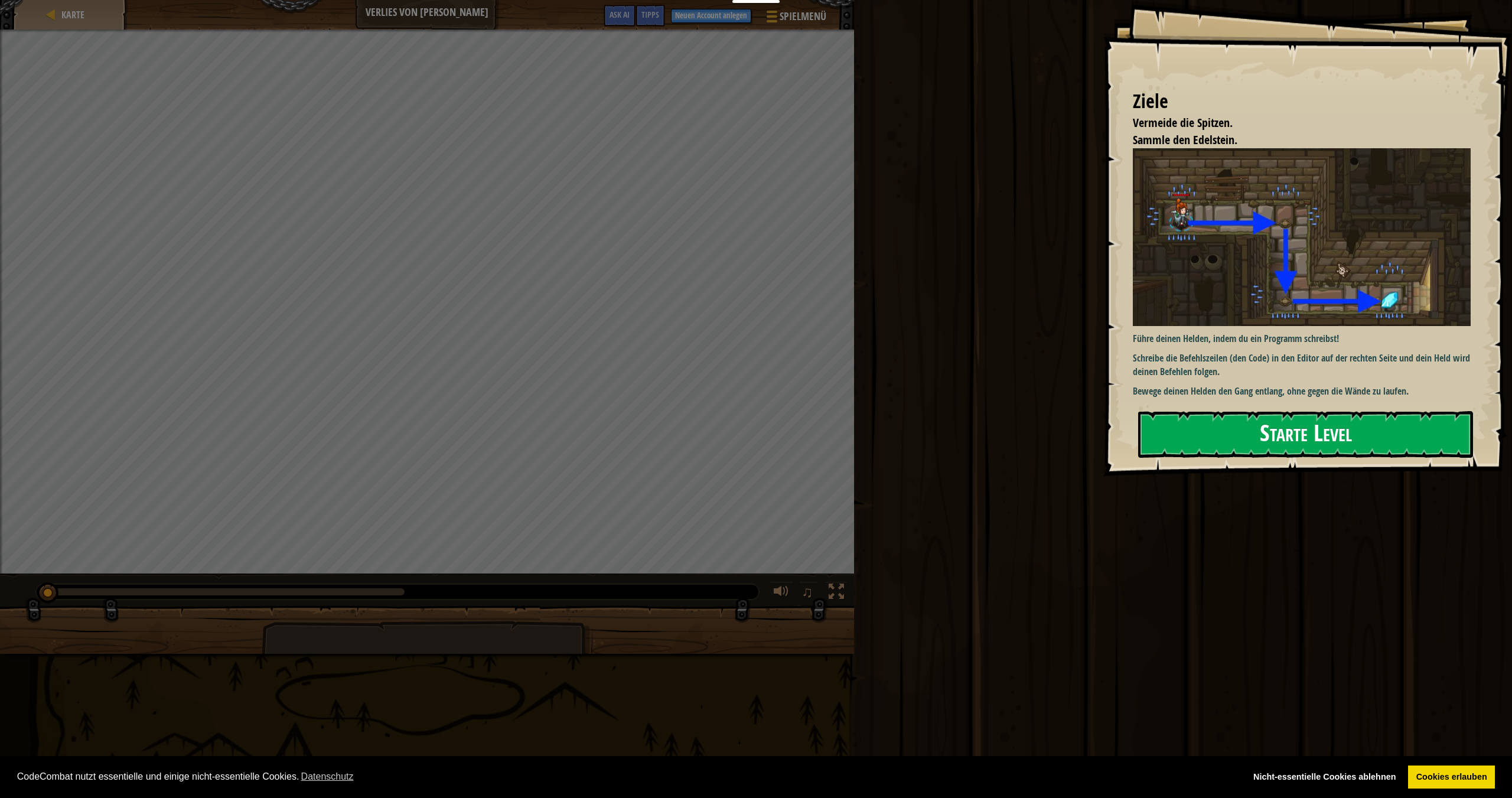
click at [1182, 411] on button "Starte Level" at bounding box center [1305, 434] width 335 height 47
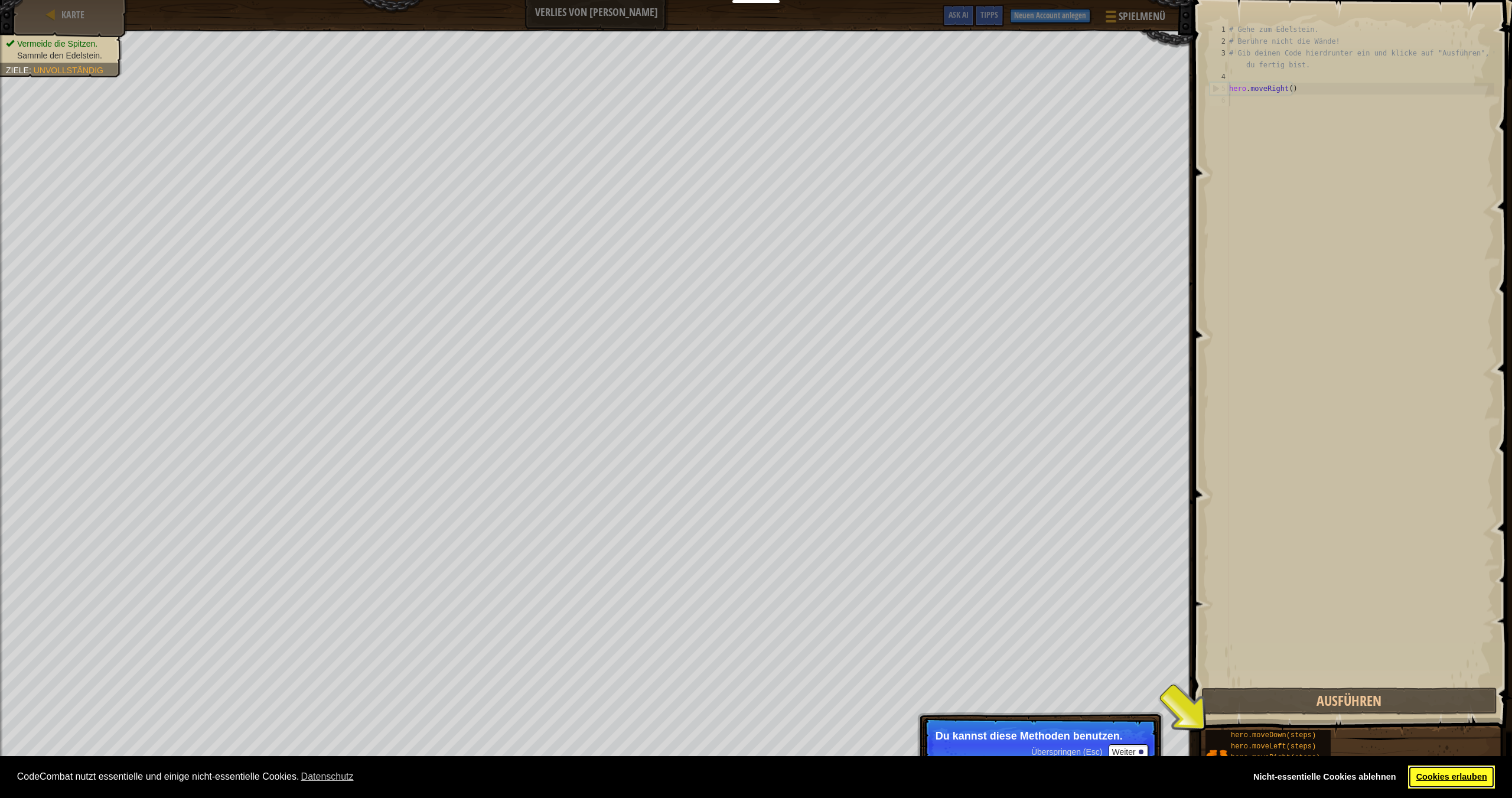
click at [1437, 773] on link "Cookies erlauben" at bounding box center [1451, 777] width 87 height 24
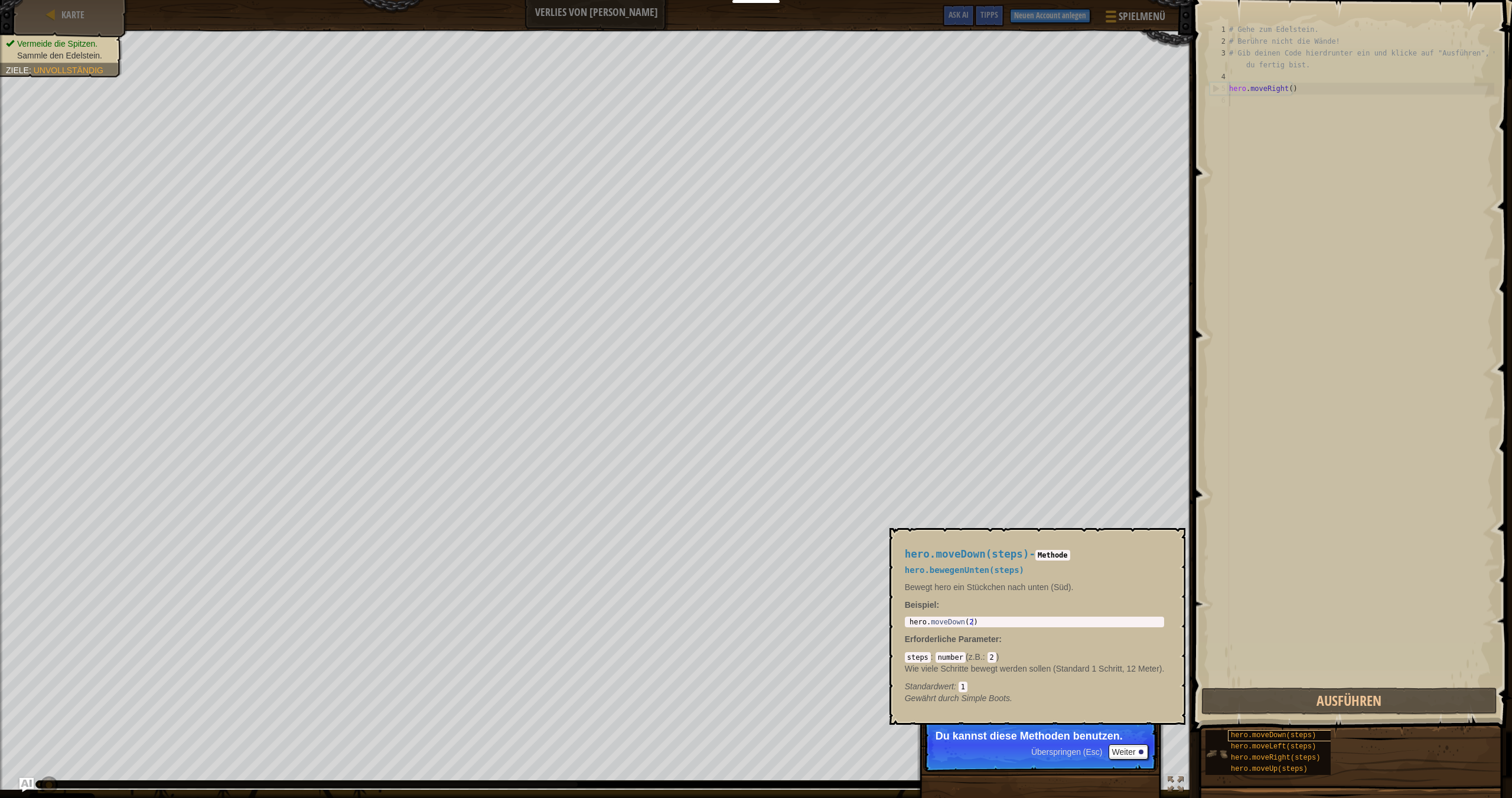
scroll to position [6, 0]
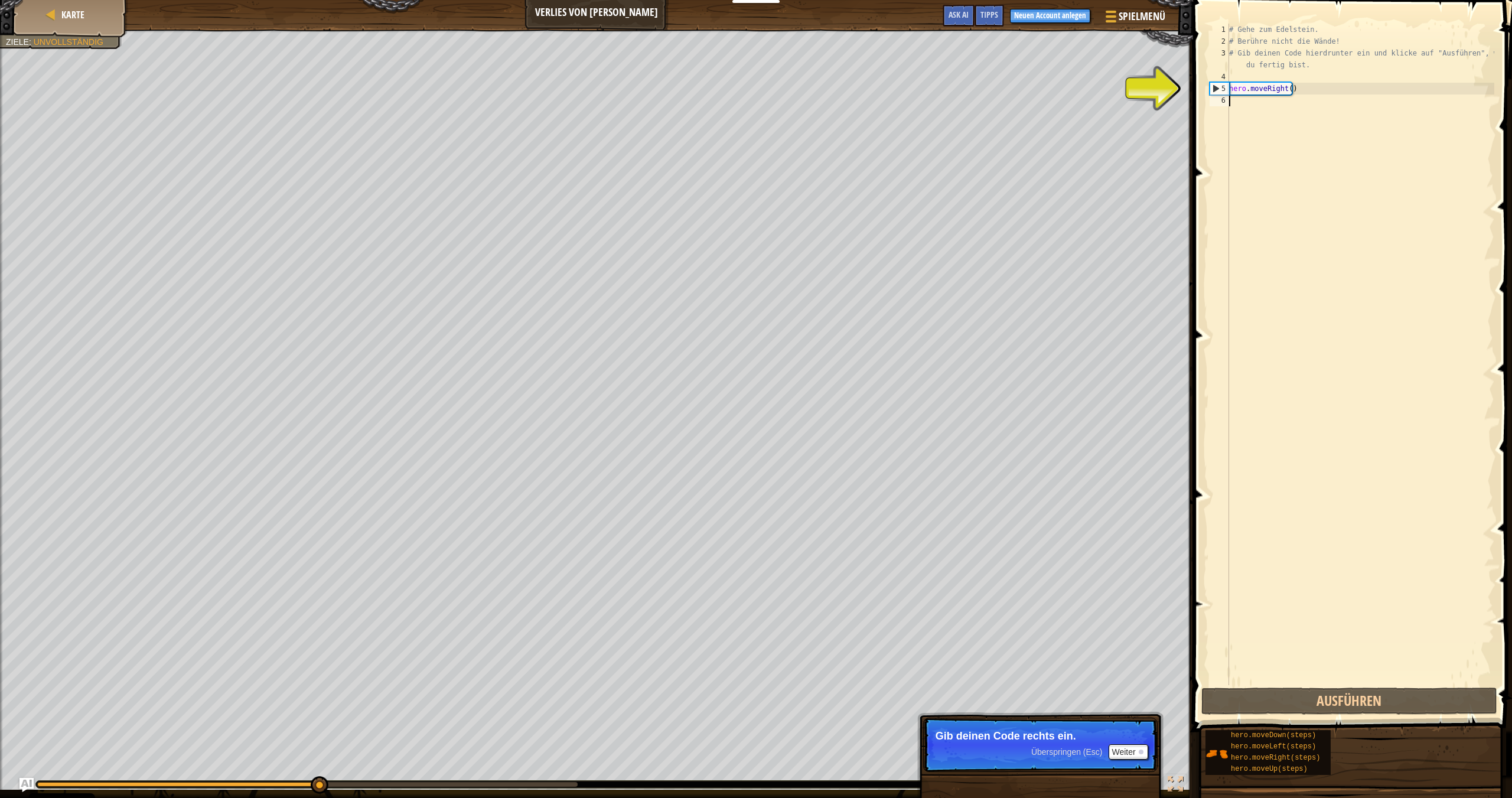
click at [1334, 90] on div "# Gehe zum Edelstein. # Berühre nicht die Wände! # Gib deinen Code hierdrunter …" at bounding box center [1360, 366] width 267 height 685
type textarea "hero.moveRight()"
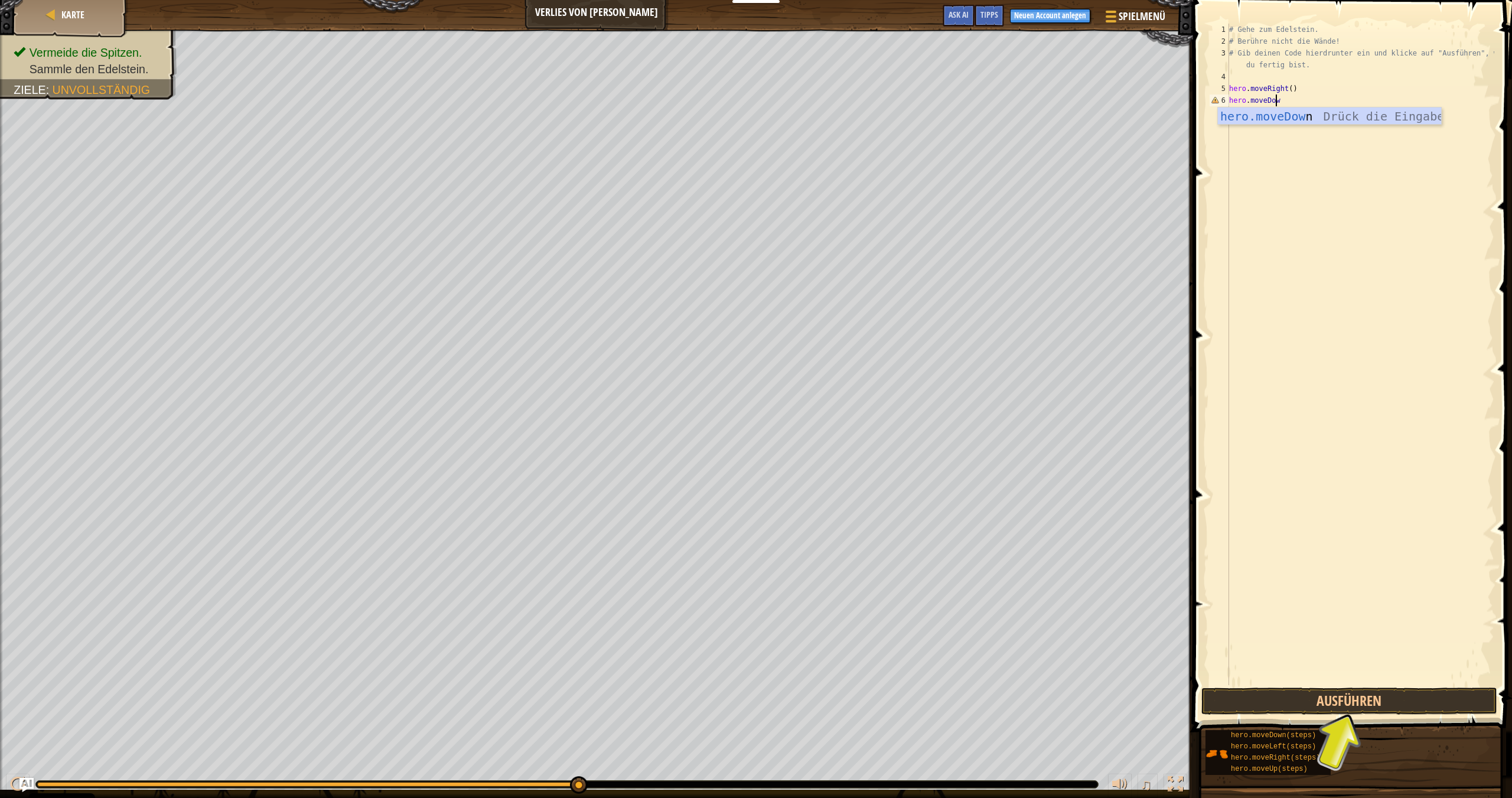
scroll to position [6, 3]
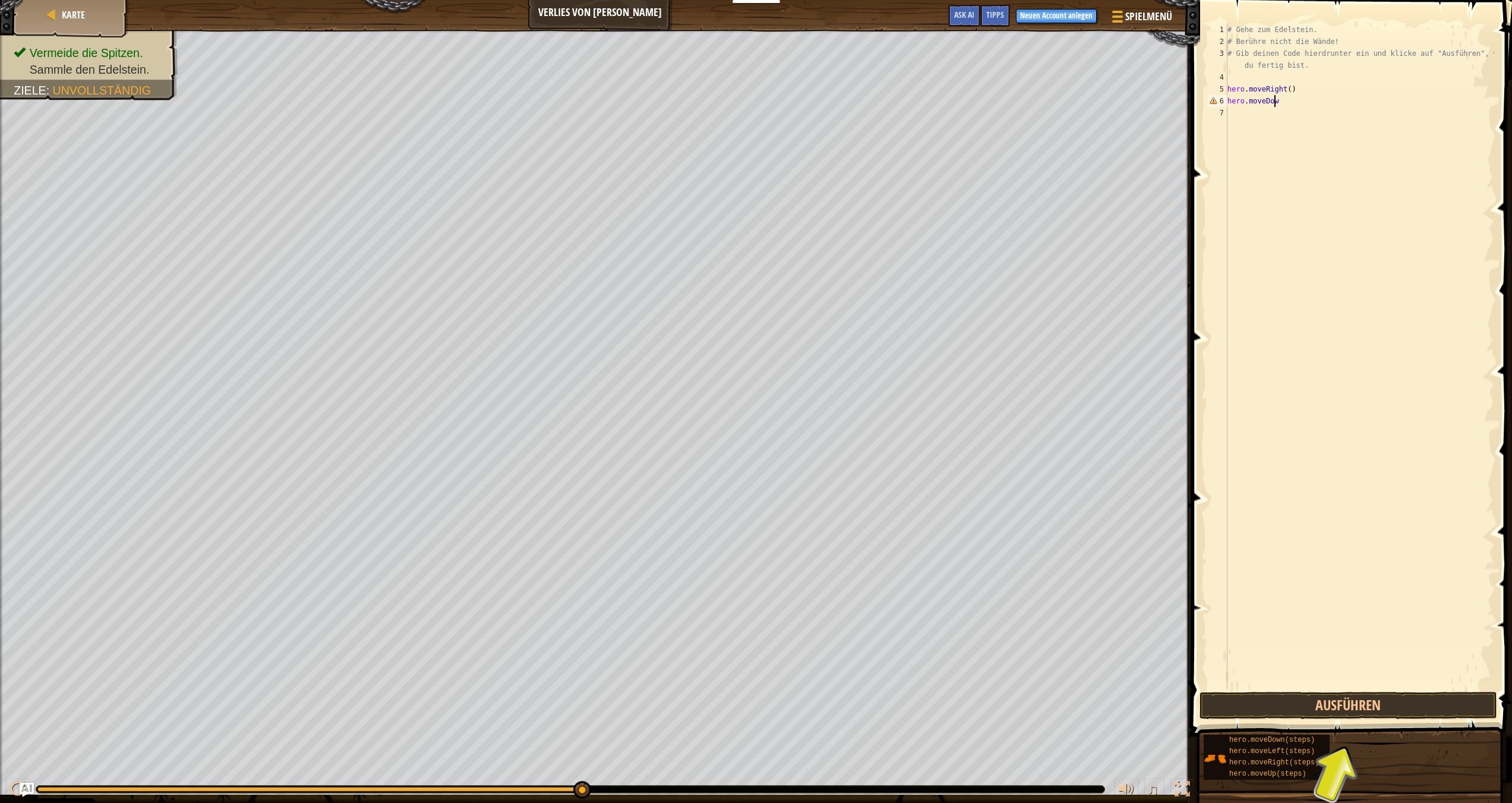
type textarea "hero.moveDown"
click at [1327, 700] on button "Ausführen" at bounding box center [1349, 705] width 298 height 27
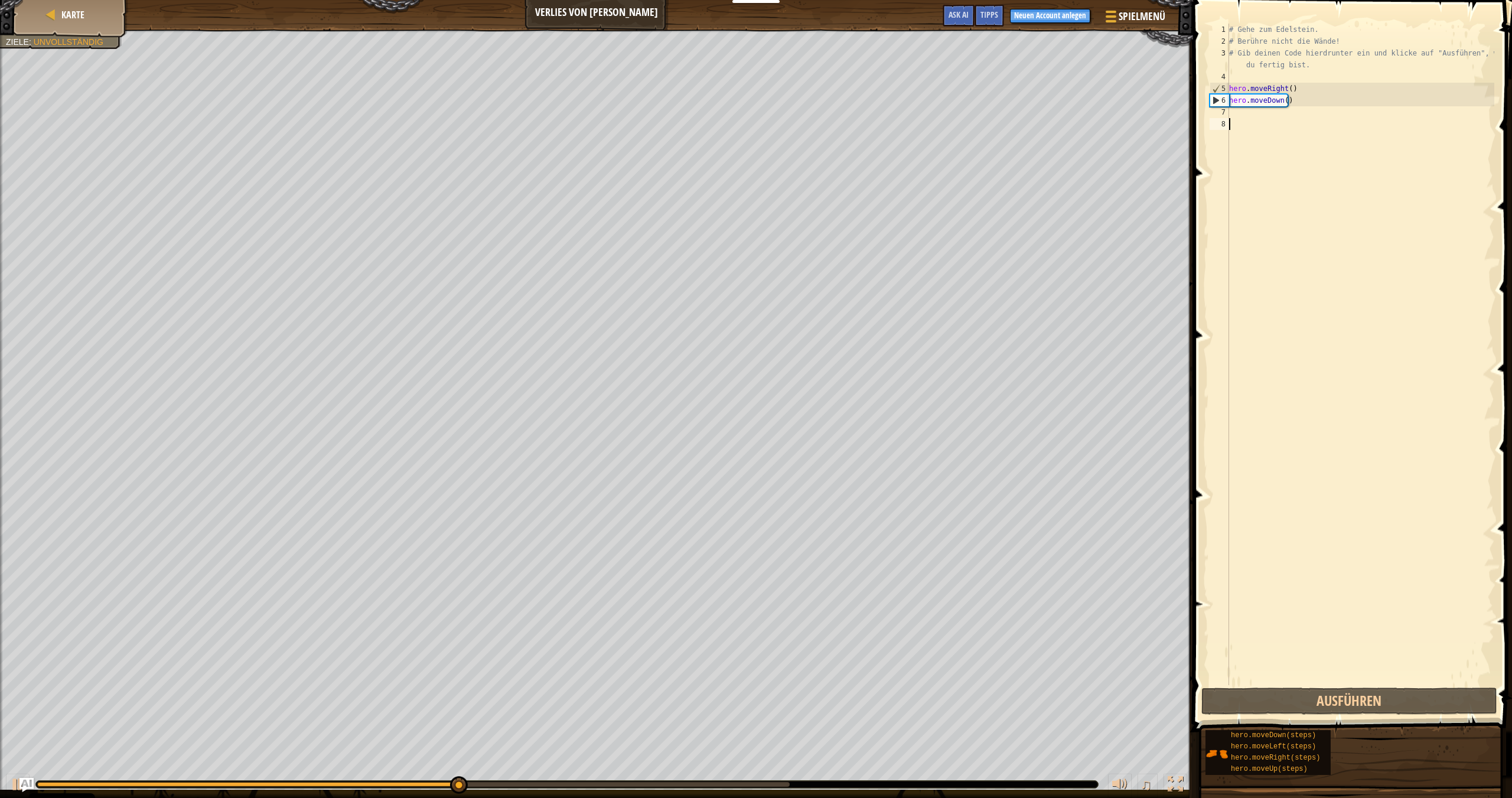
click at [1272, 119] on div "# Gehe zum Edelstein. # Berühre nicht die Wände! # Gib deinen Code hierdrunter …" at bounding box center [1360, 366] width 267 height 685
click at [1256, 109] on div "# Gehe zum Edelstein. # Berühre nicht die Wände! # Gib deinen Code hierdrunter …" at bounding box center [1360, 366] width 267 height 685
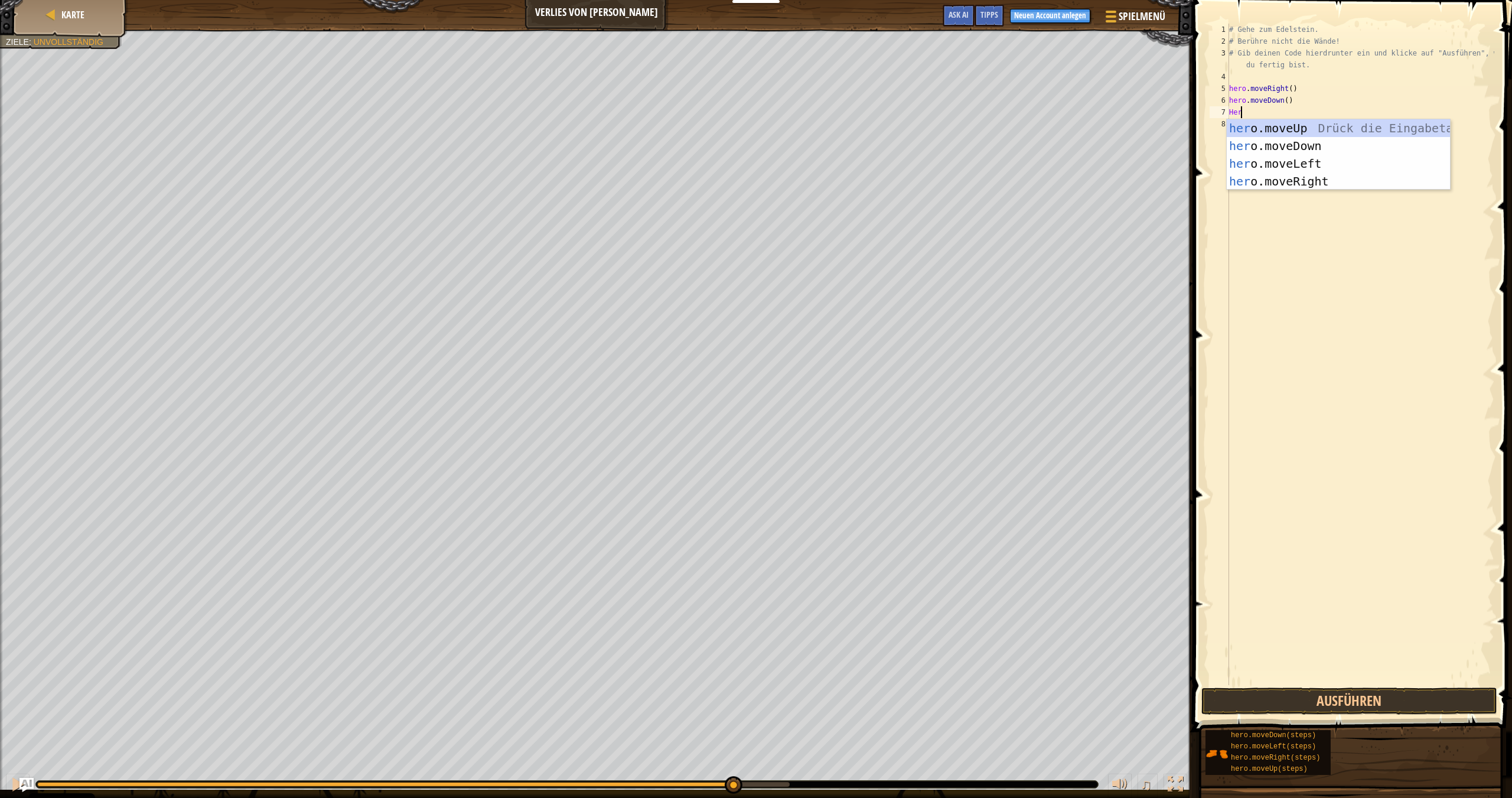
type textarea "H"
type textarea "hero.moveRight"
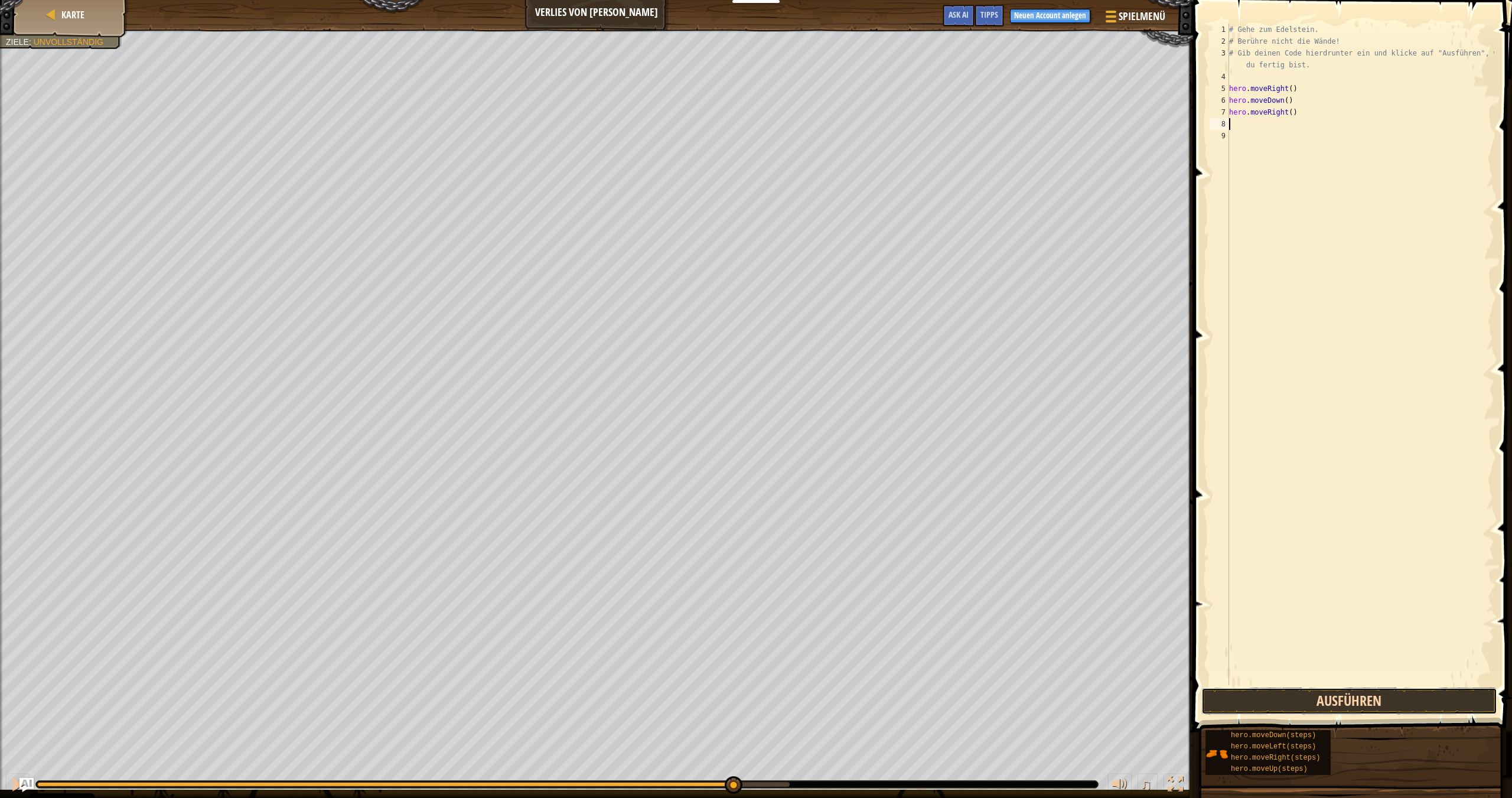
click at [1354, 702] on button "Ausführen" at bounding box center [1349, 701] width 296 height 27
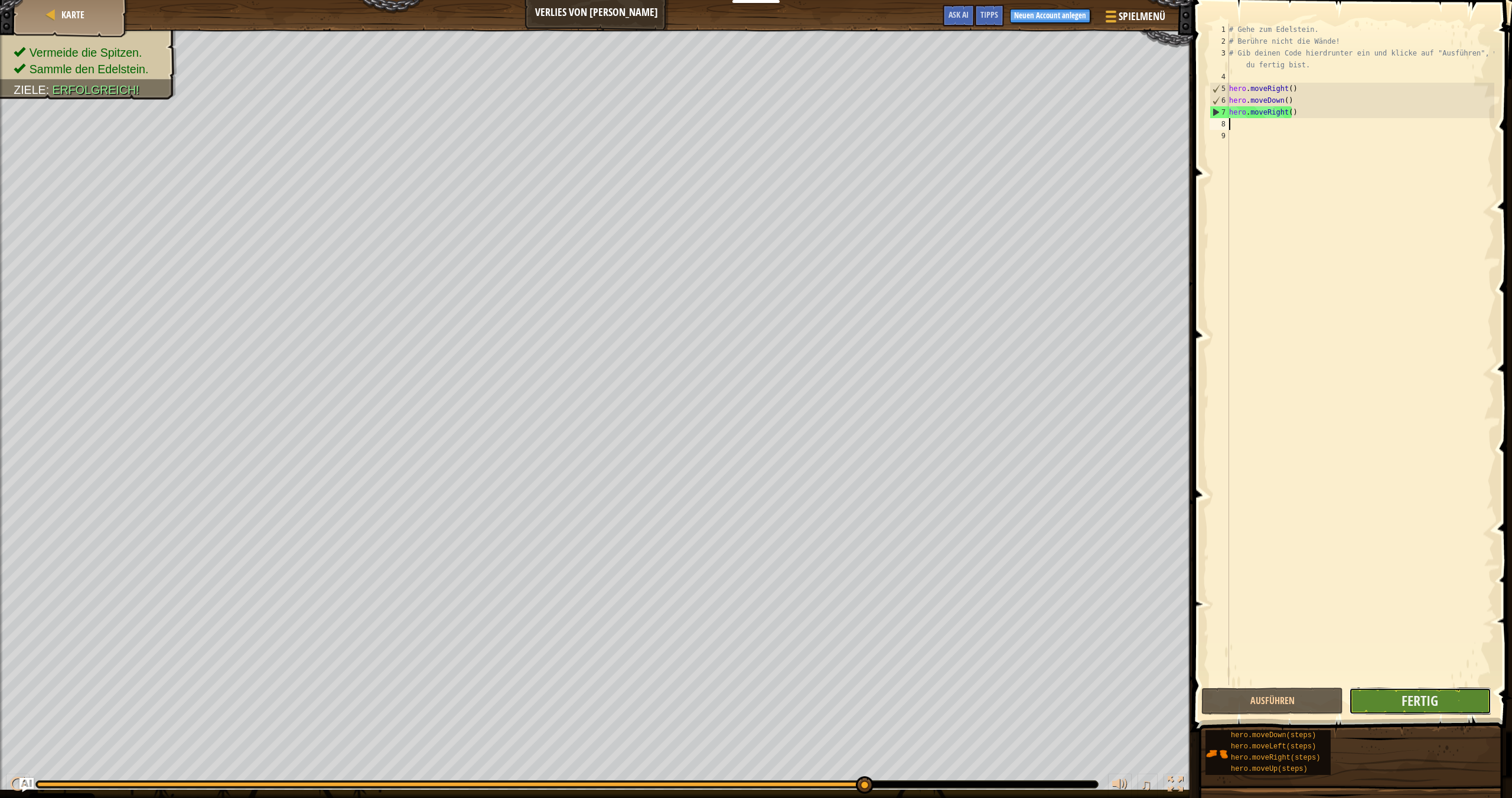
click at [1441, 708] on button "Fertig" at bounding box center [1420, 701] width 142 height 27
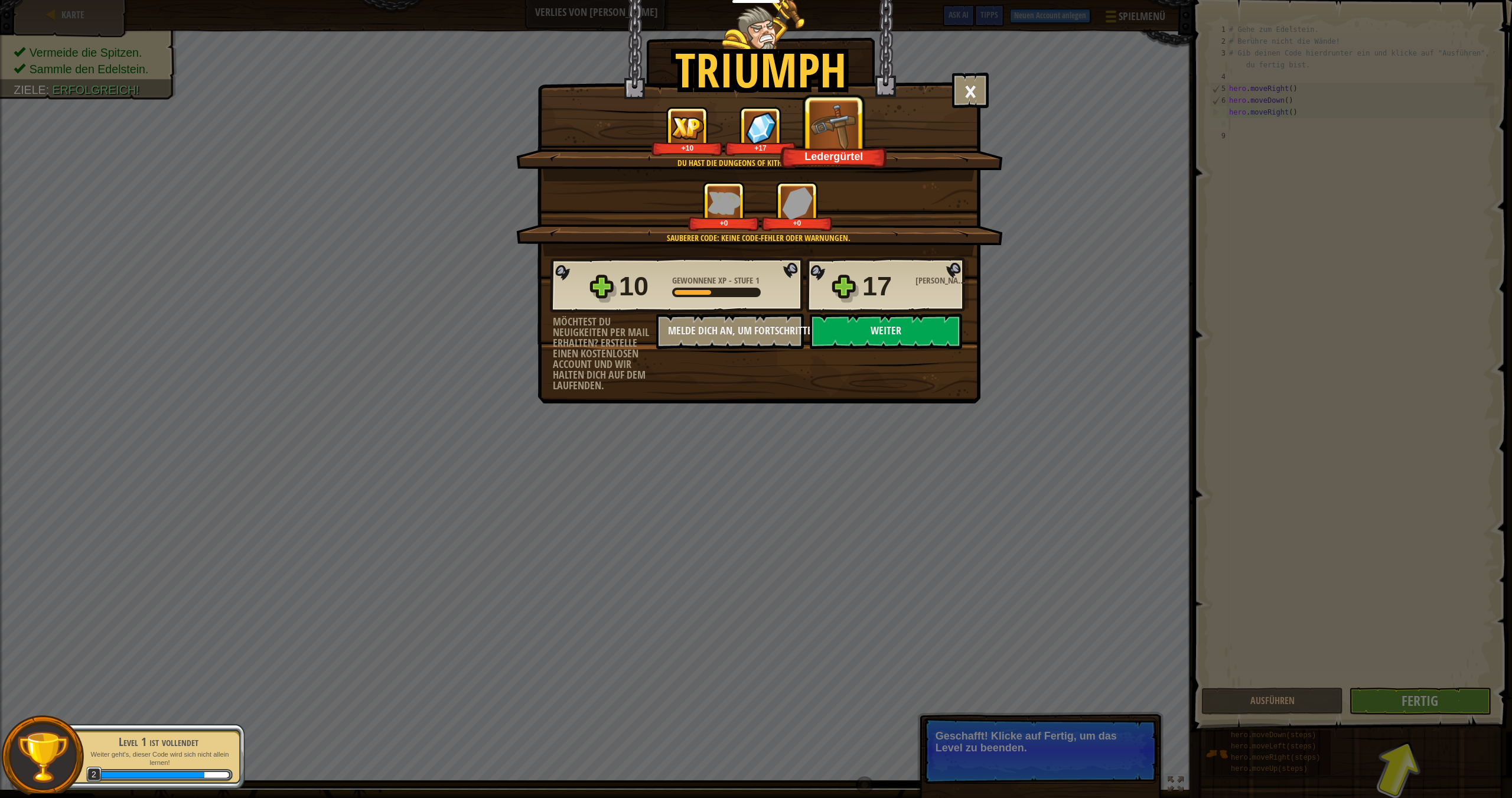
click at [1368, 692] on div "Triumph × Gut gemacht, hero. Du sammelst Kräfte um aus Kithgard zu entkommen. S…" at bounding box center [756, 399] width 1512 height 798
click at [1392, 702] on div "Triumph × Gut gemacht, hero. Du sammelst Kräfte um aus Kithgard zu entkommen. S…" at bounding box center [756, 399] width 1512 height 798
